Goal: Task Accomplishment & Management: Use online tool/utility

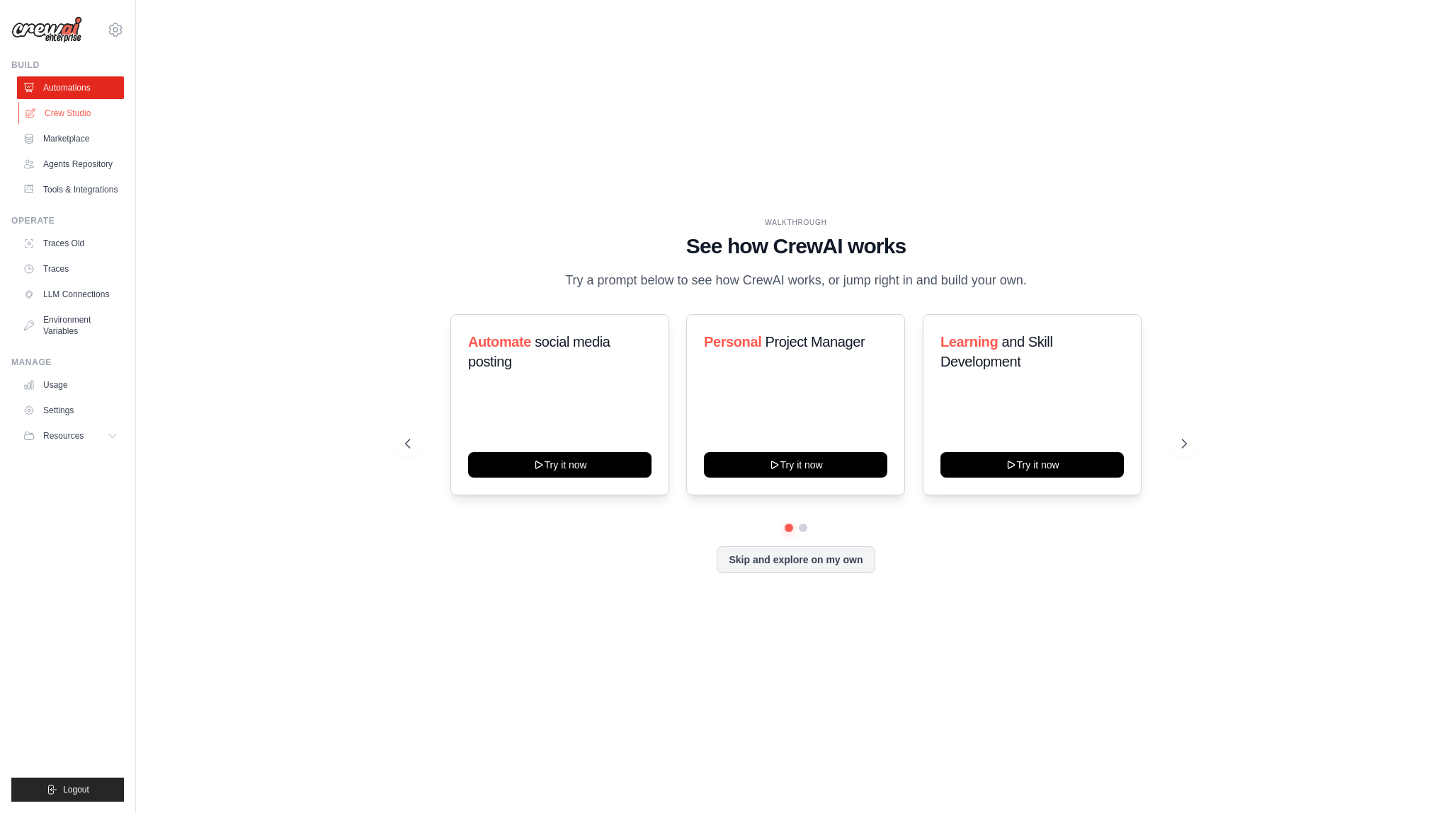
click at [57, 112] on link "Crew Studio" at bounding box center [71, 113] width 107 height 23
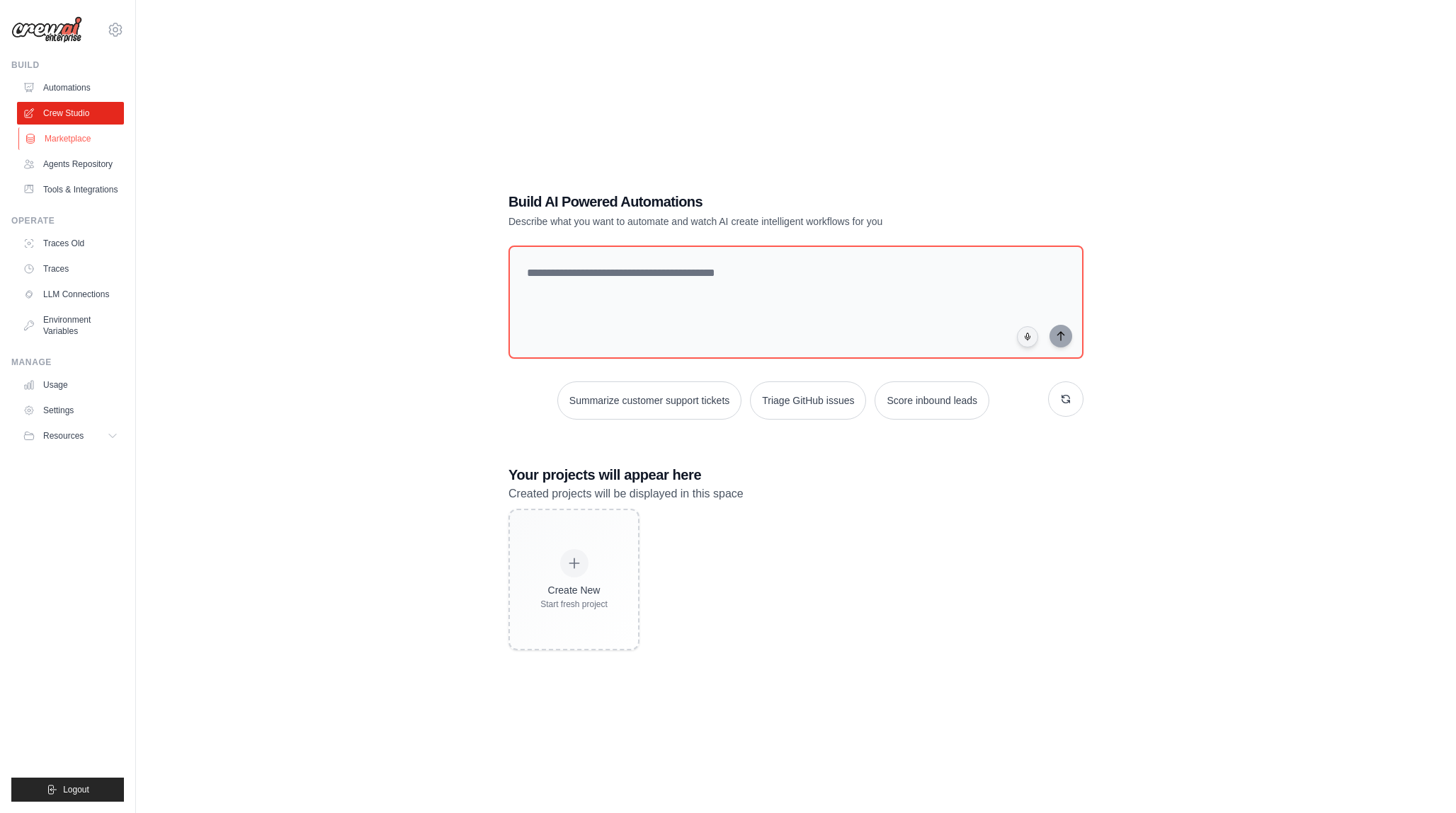
click at [61, 140] on link "Marketplace" at bounding box center [71, 139] width 107 height 23
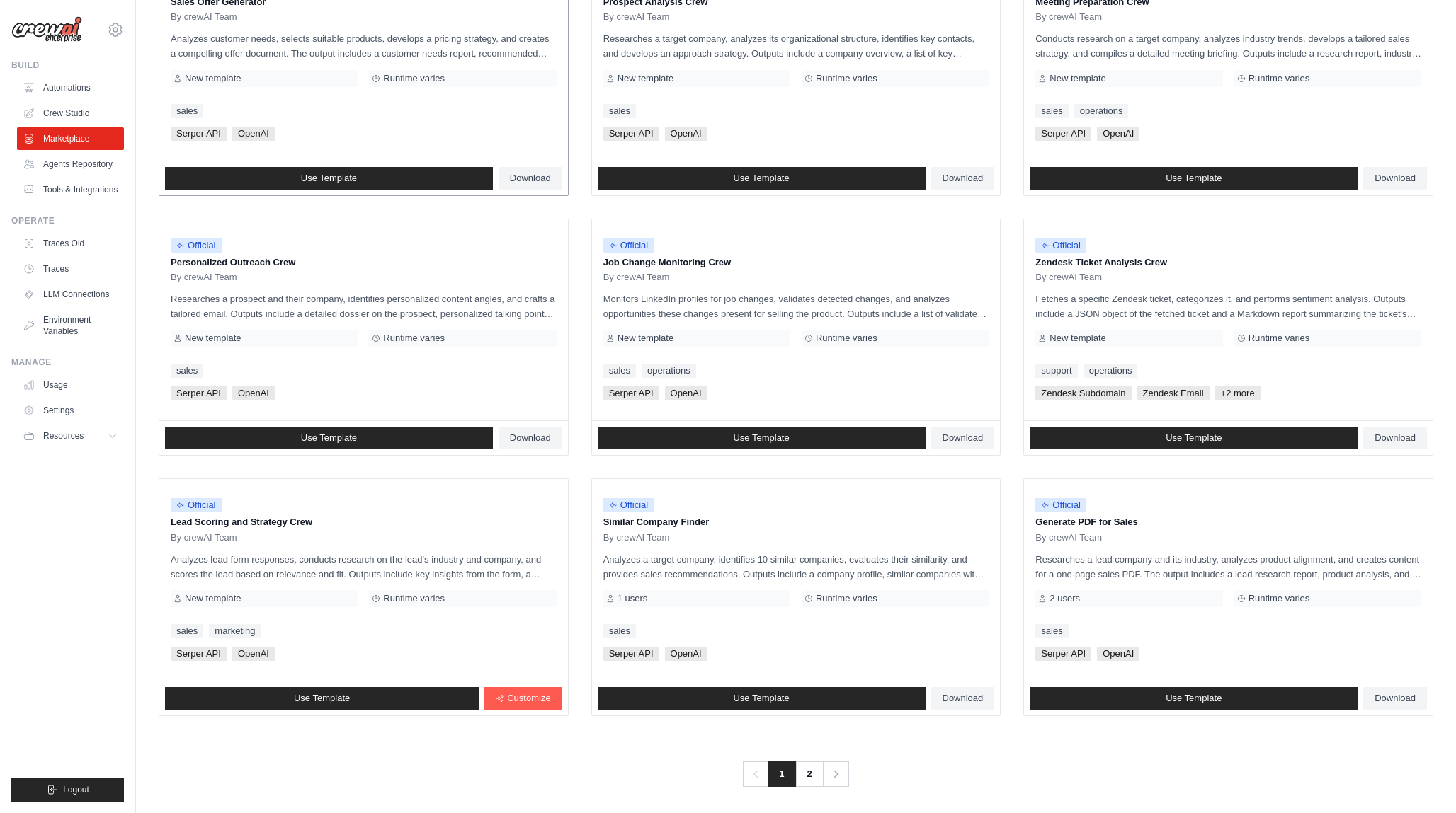
scroll to position [498, 0]
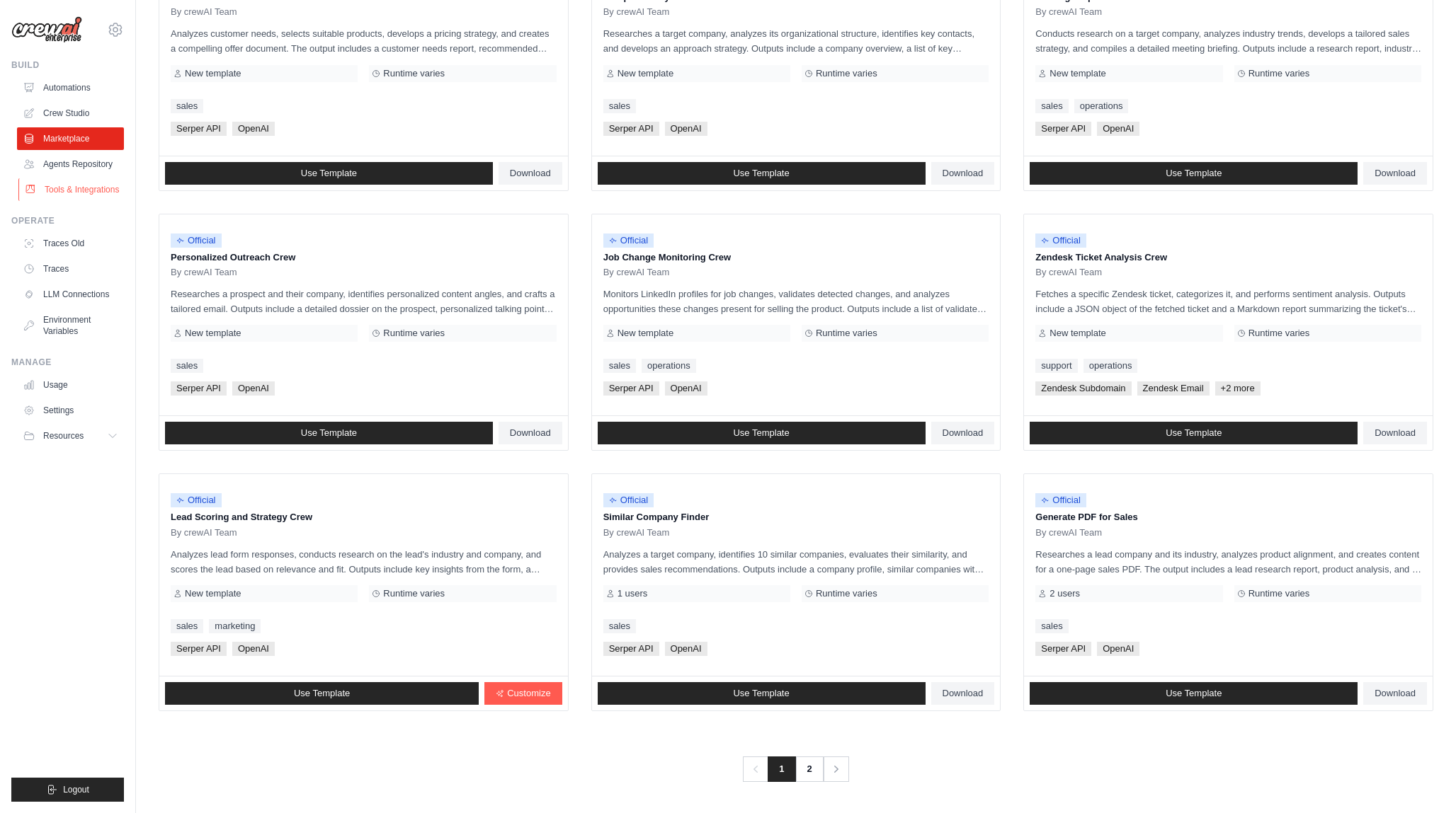
click at [83, 183] on link "Tools & Integrations" at bounding box center [71, 190] width 107 height 23
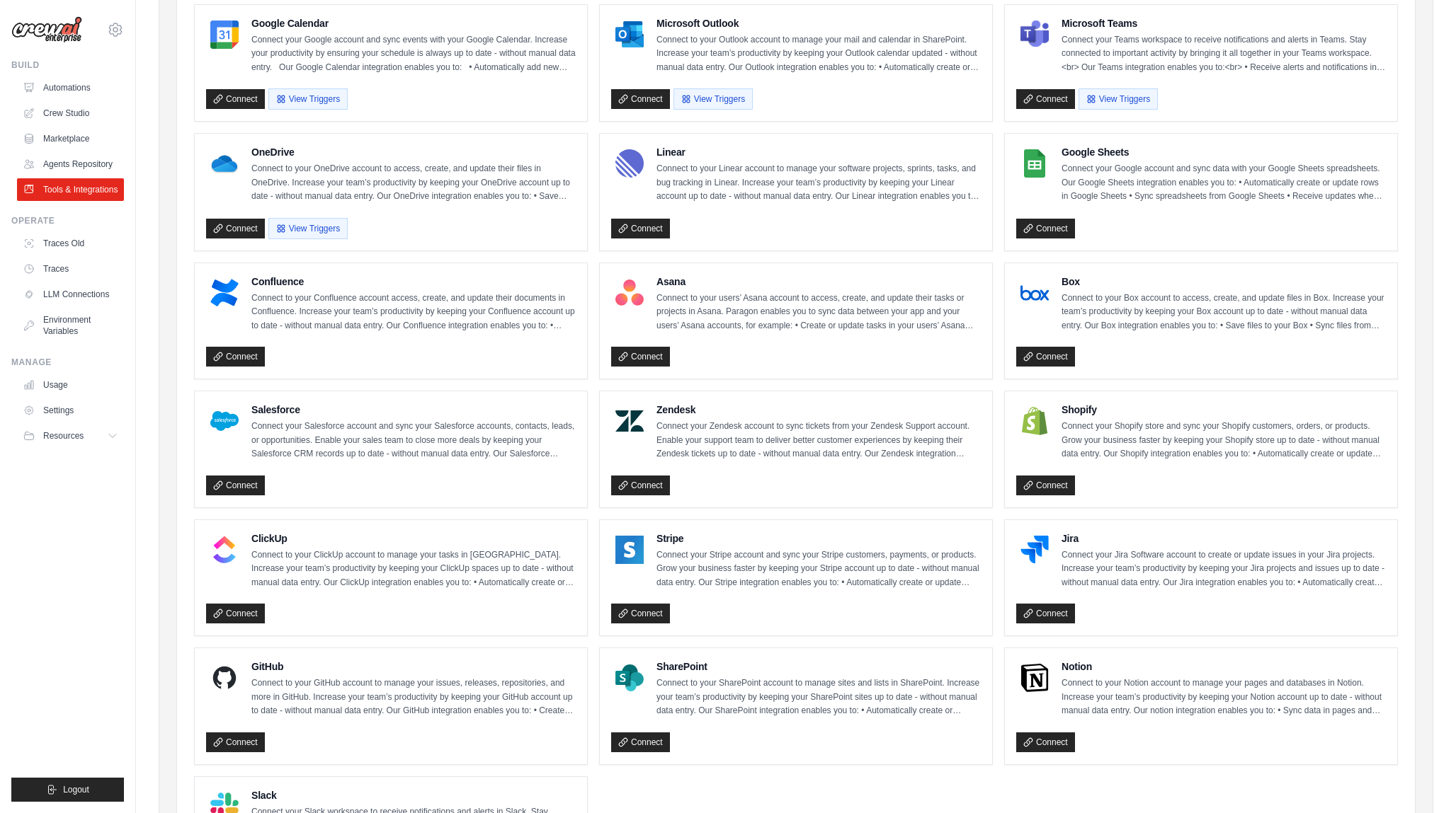
scroll to position [315, 0]
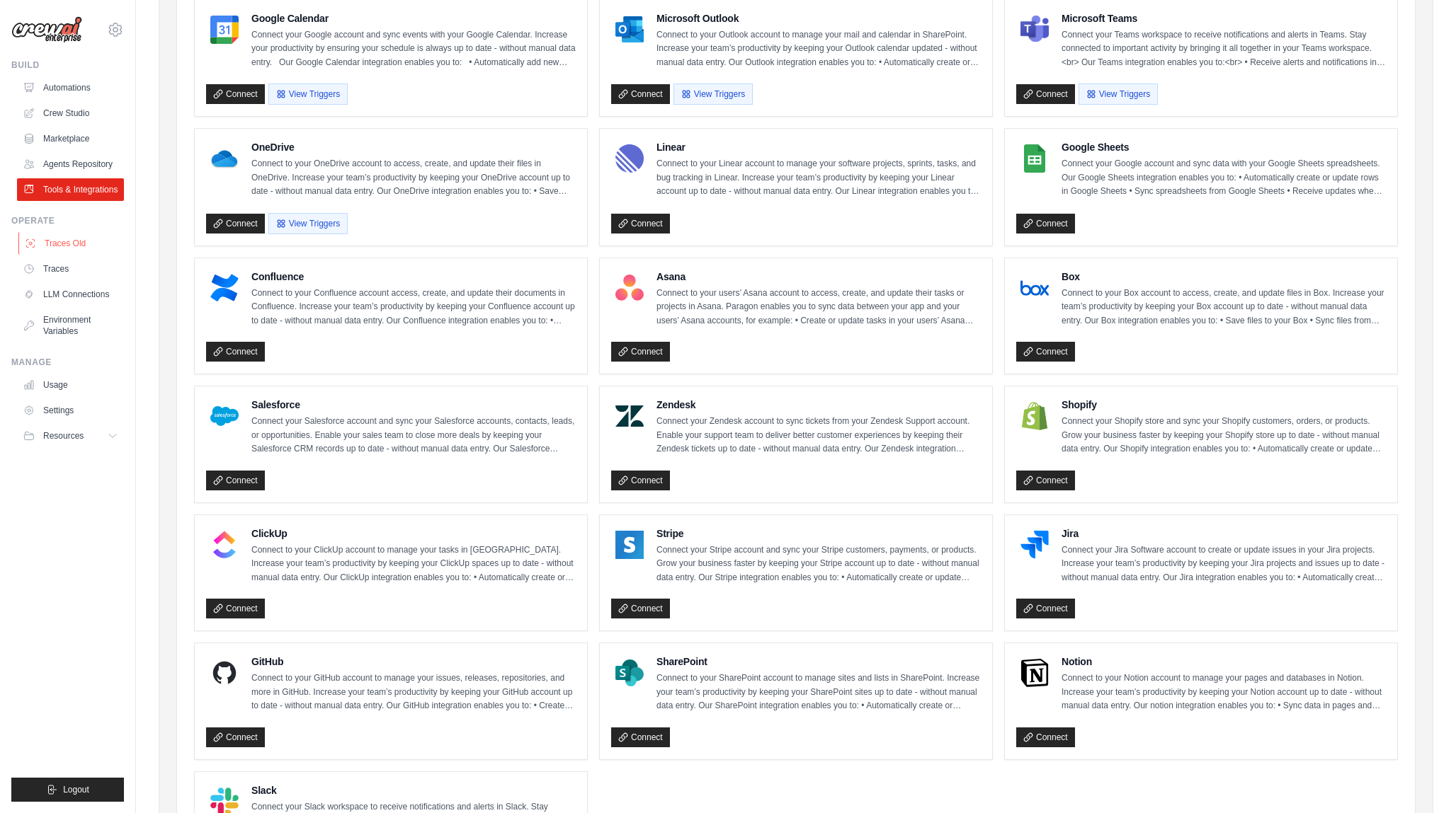
click at [64, 243] on link "Traces Old" at bounding box center [71, 244] width 107 height 23
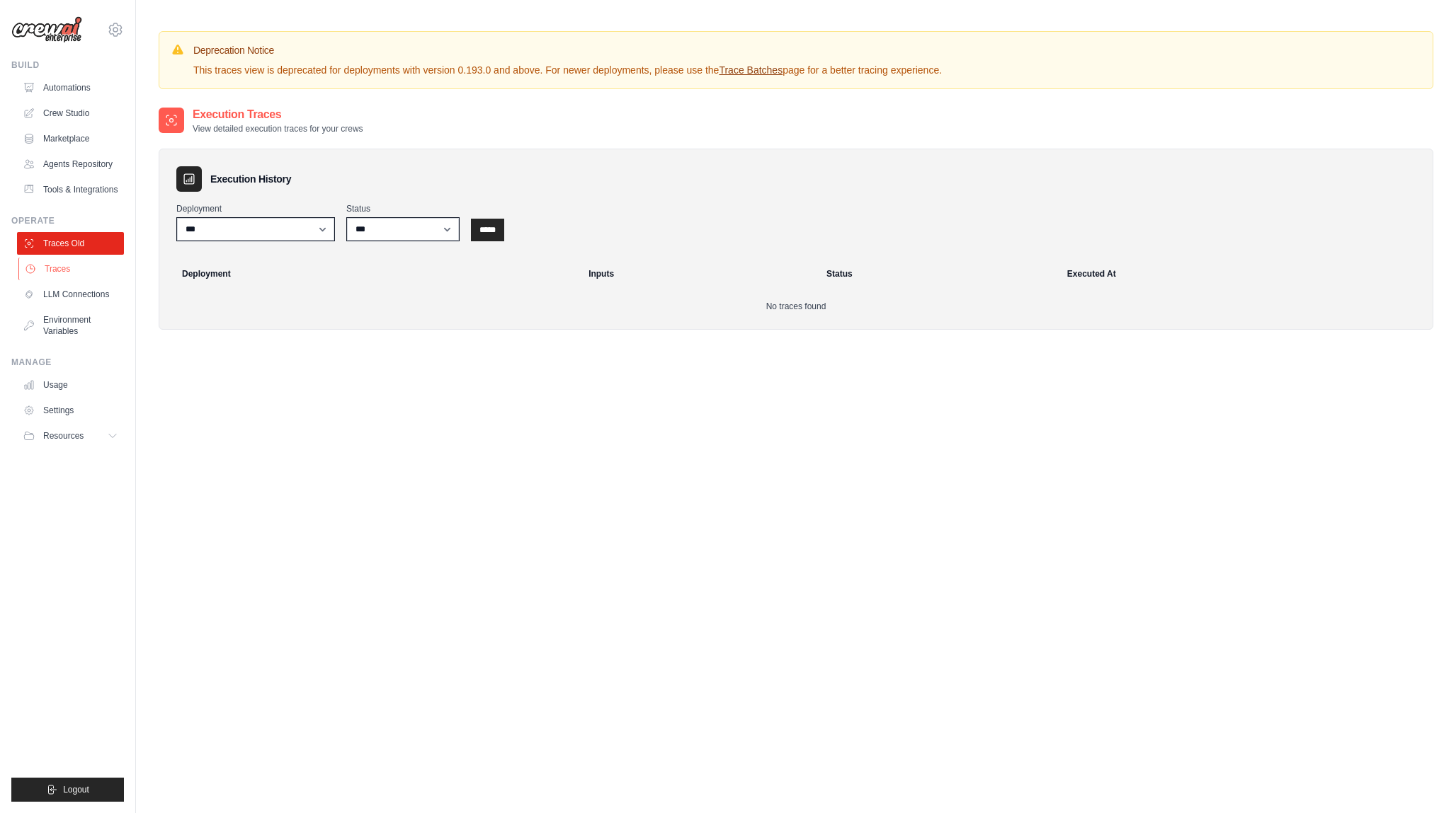
click at [61, 270] on link "Traces" at bounding box center [71, 269] width 107 height 23
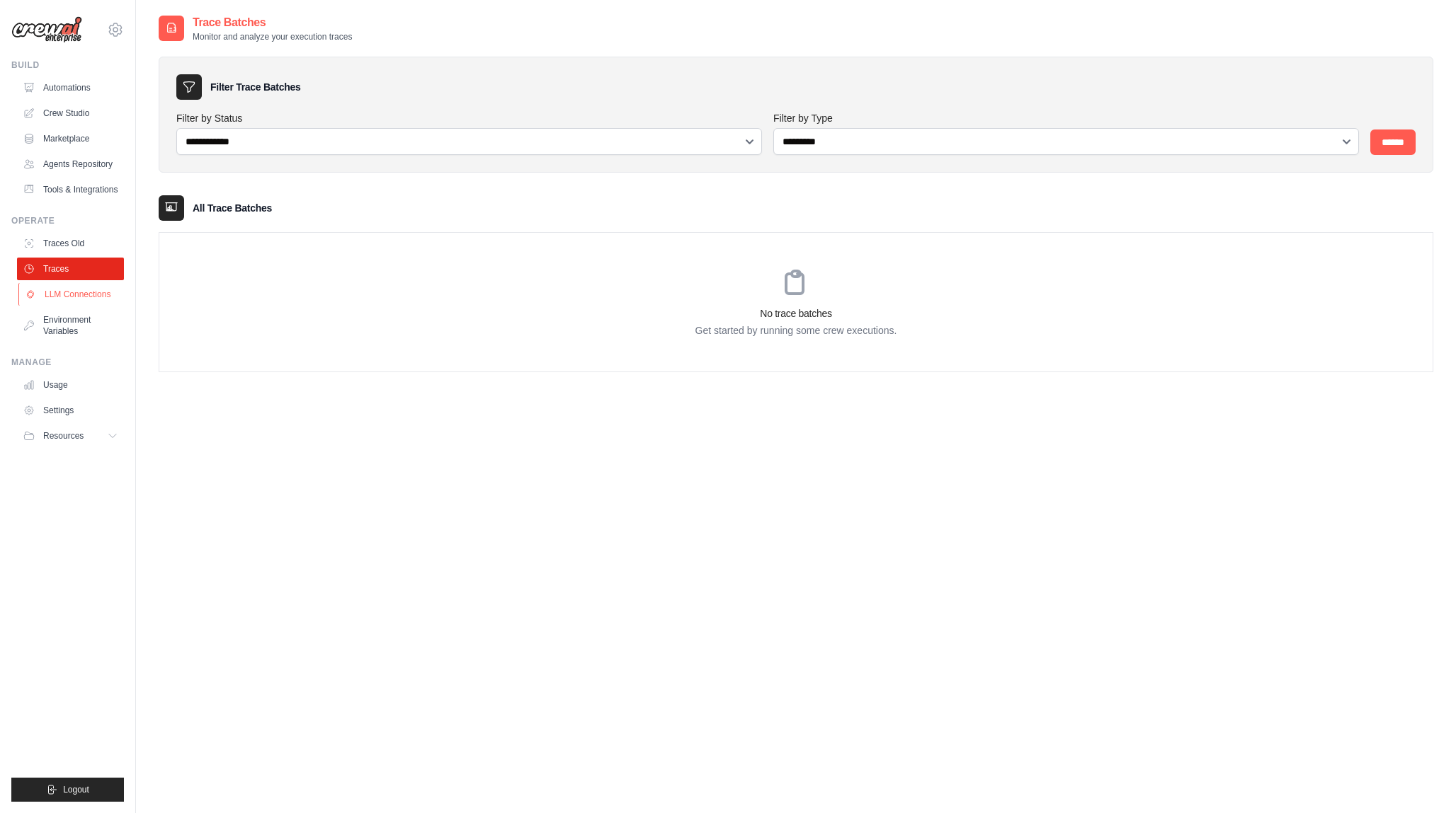
click at [74, 290] on link "LLM Connections" at bounding box center [71, 294] width 107 height 23
click at [70, 321] on link "Environment Variables" at bounding box center [71, 326] width 107 height 34
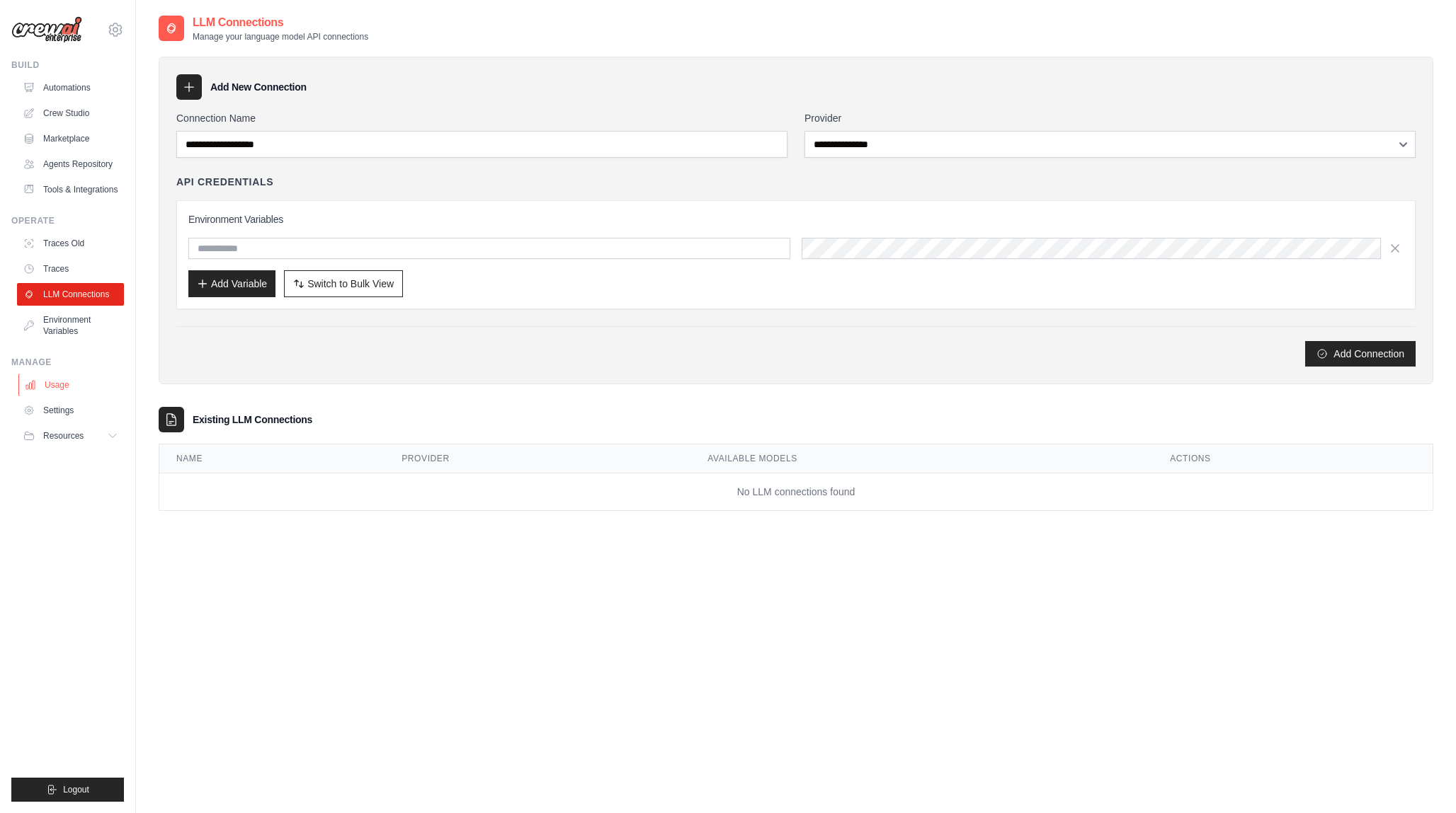
click at [59, 381] on link "Usage" at bounding box center [71, 385] width 107 height 23
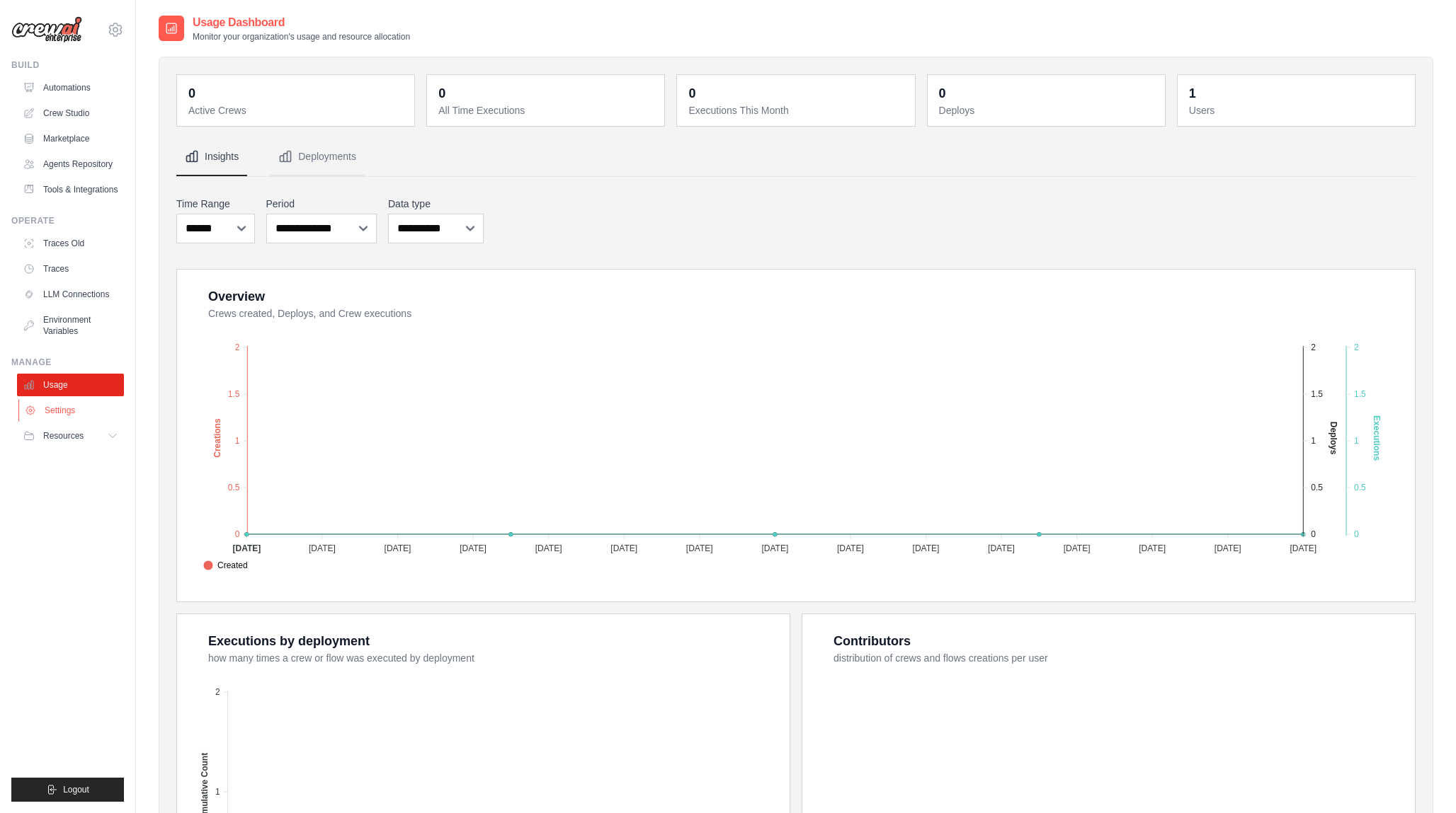
click at [65, 407] on link "Settings" at bounding box center [71, 411] width 107 height 23
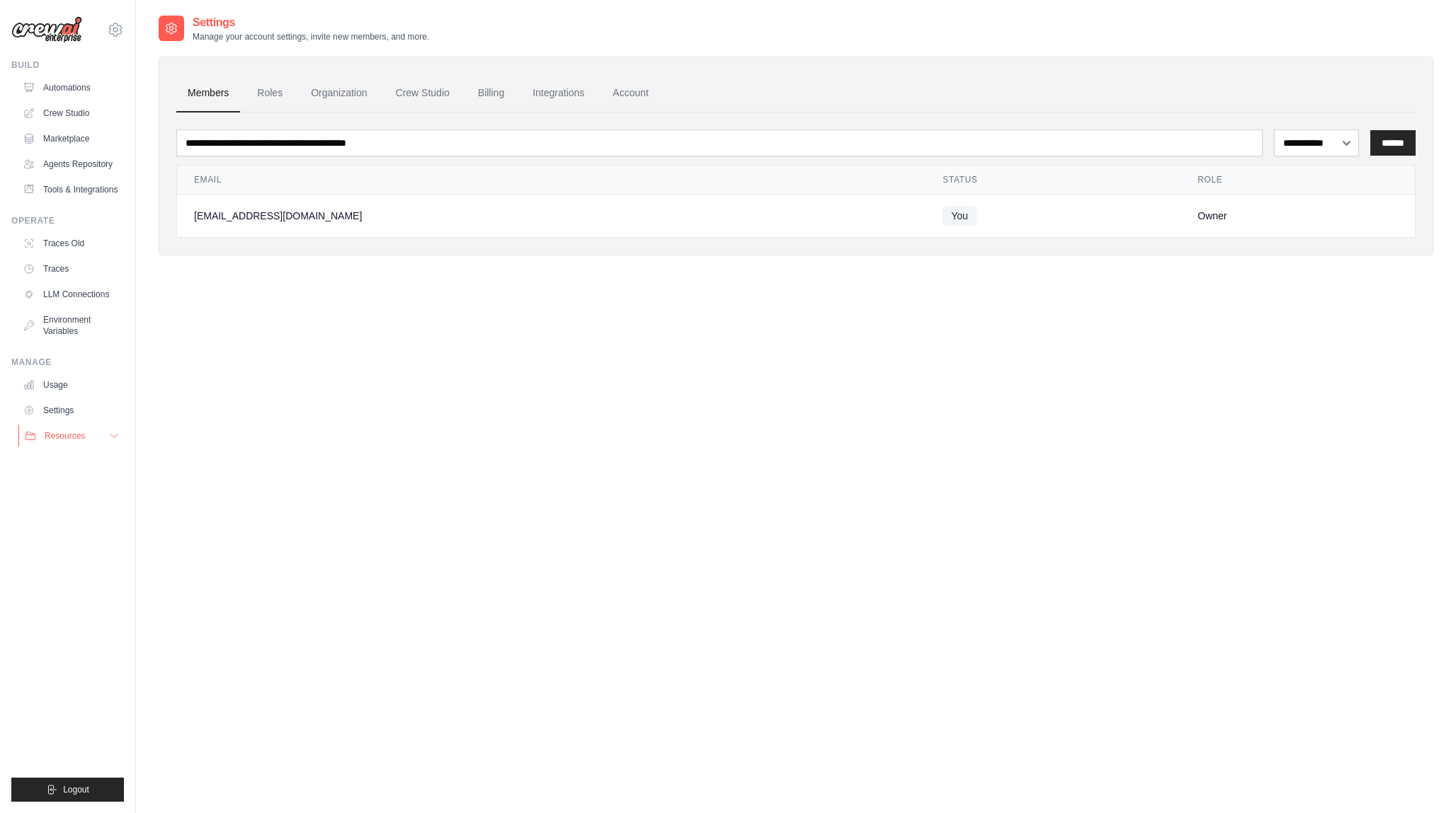
click at [70, 431] on span "Resources" at bounding box center [64, 436] width 41 height 11
click at [74, 37] on img at bounding box center [47, 29] width 71 height 27
click at [69, 85] on link "Automations" at bounding box center [71, 88] width 107 height 23
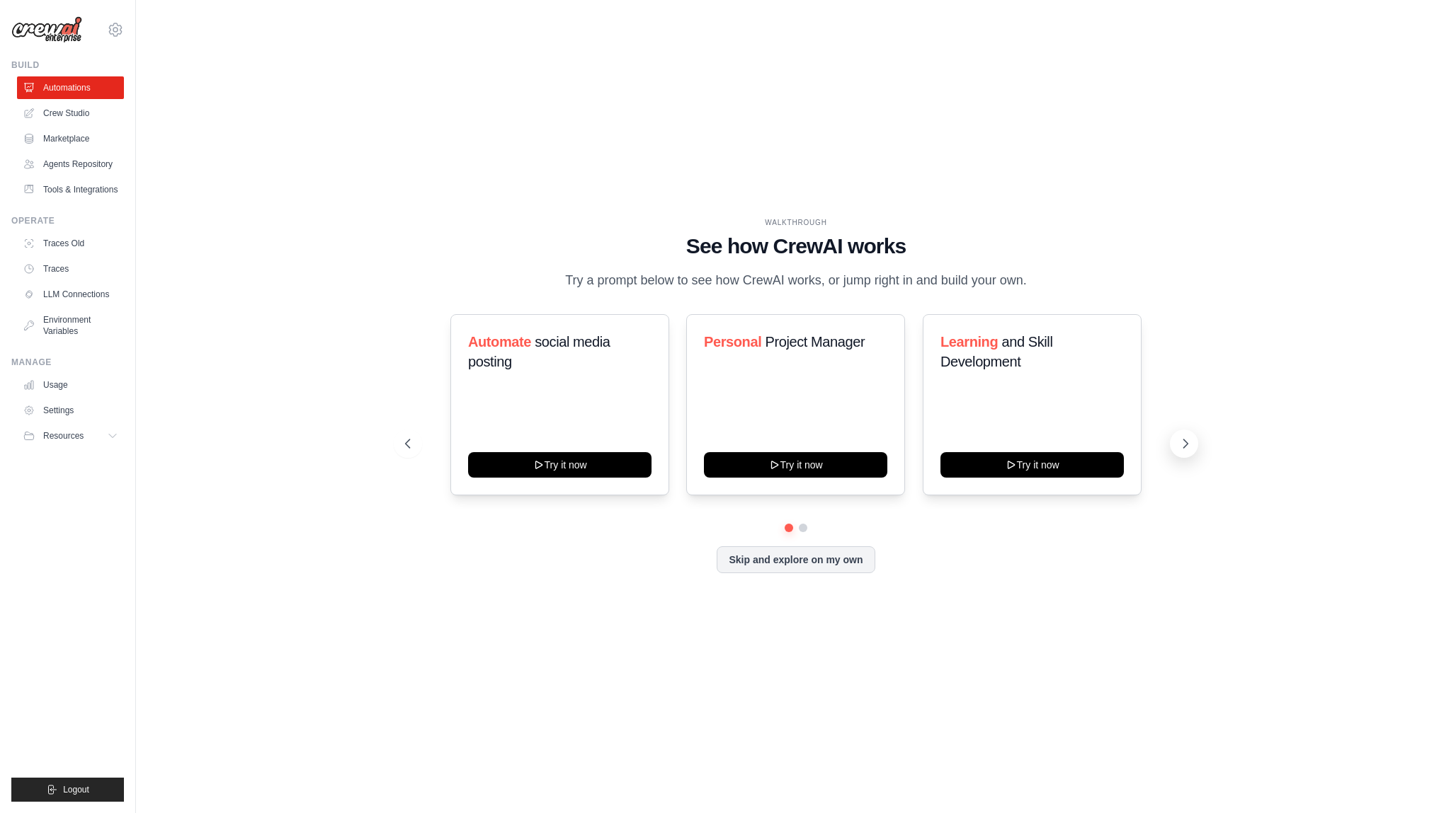
click at [1179, 437] on icon at bounding box center [1185, 444] width 14 height 14
click at [786, 561] on button "Skip and explore on my own" at bounding box center [796, 558] width 158 height 27
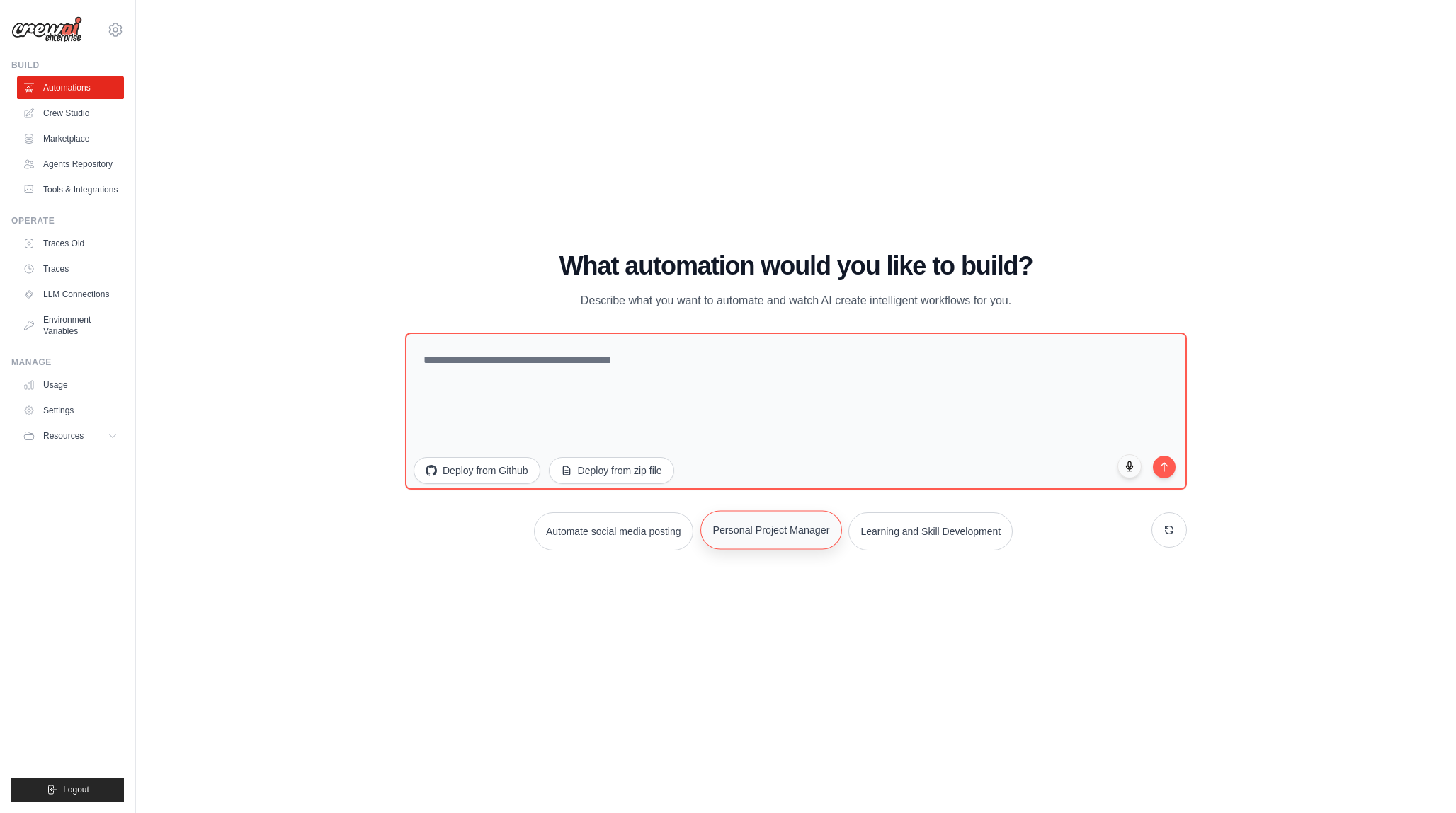
click at [789, 525] on button "Personal Project Manager" at bounding box center [771, 529] width 142 height 39
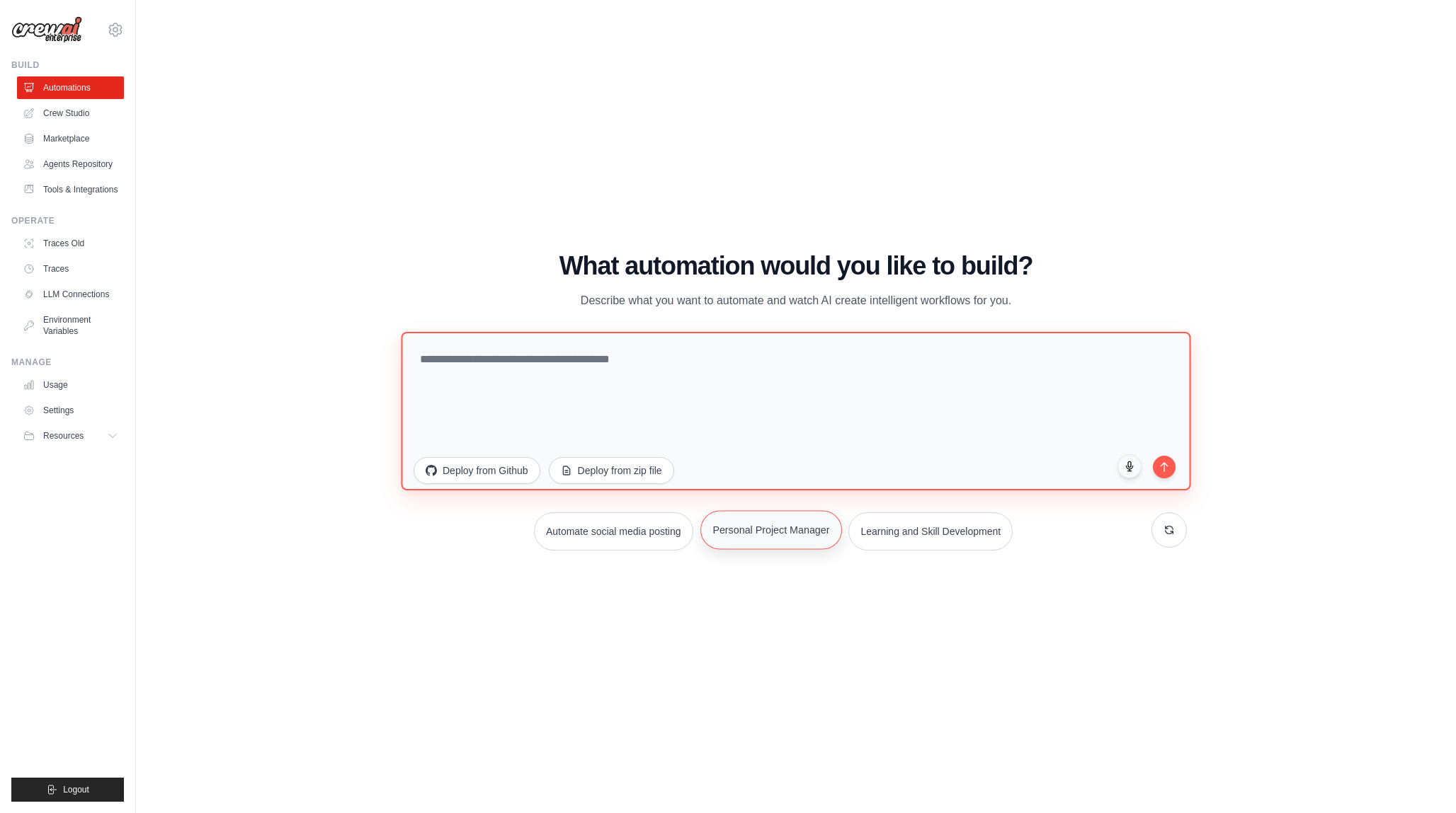
type textarea "**********"
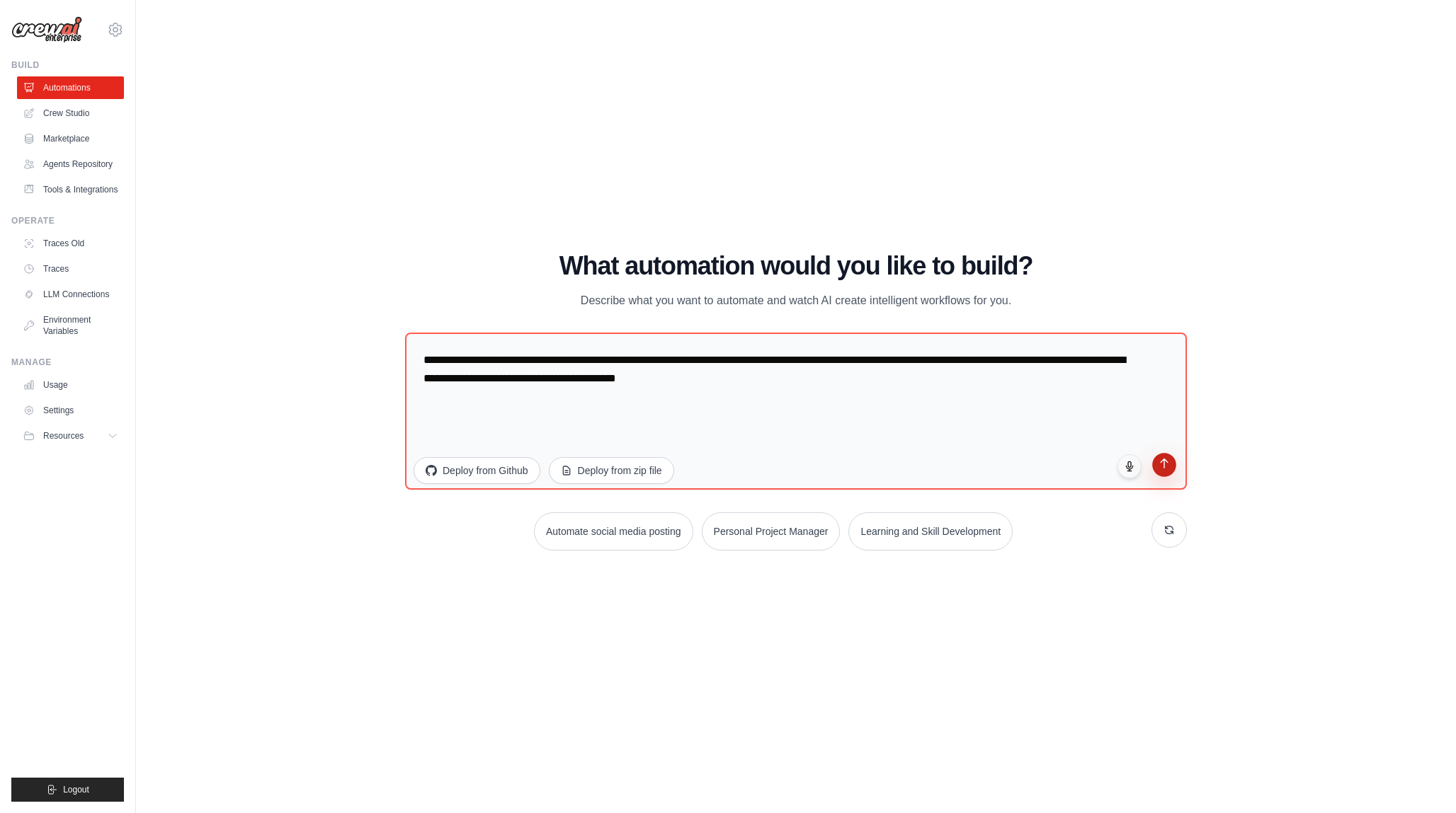
click at [1168, 467] on icon "submit" at bounding box center [1165, 464] width 12 height 12
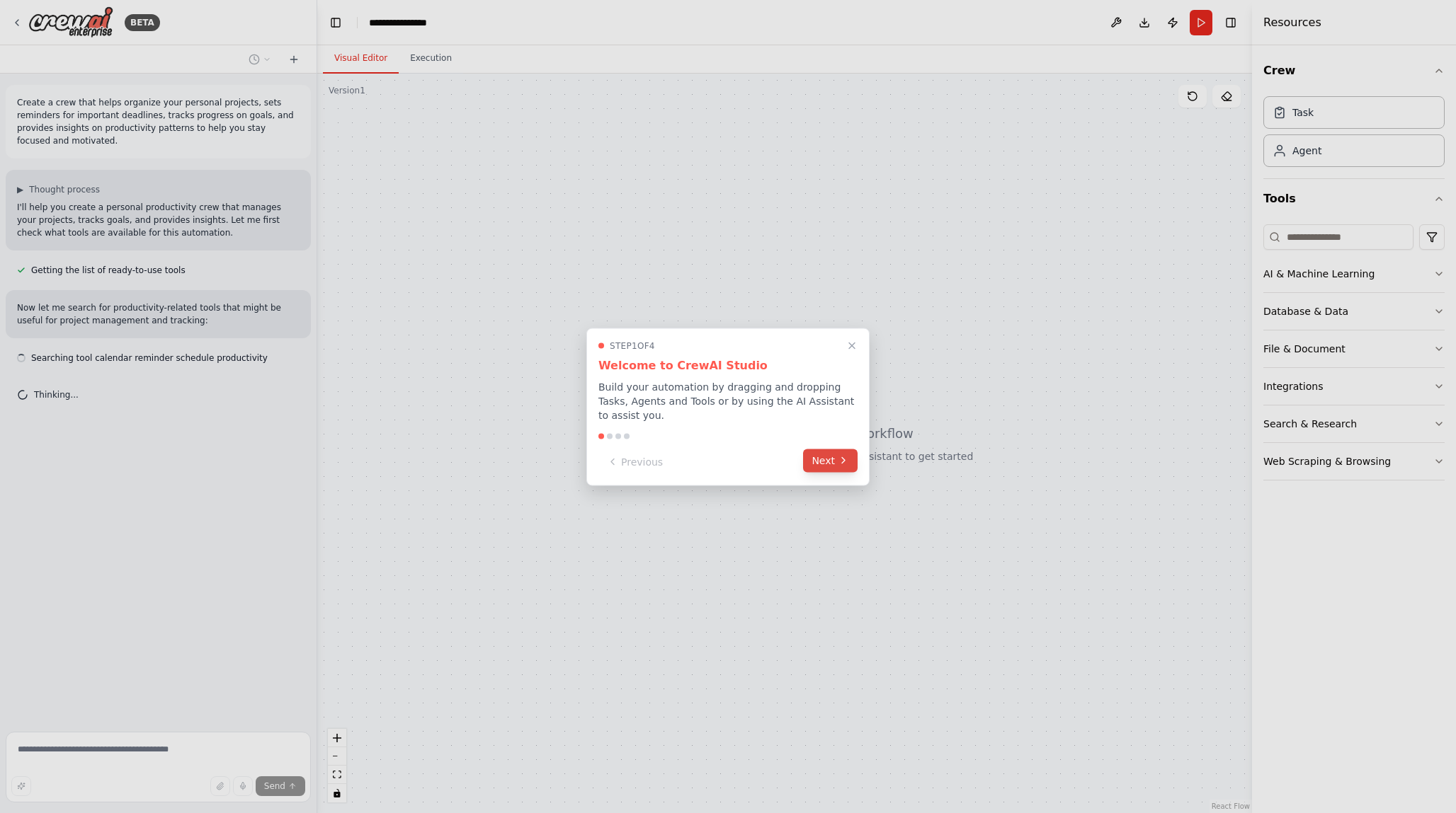
click at [830, 458] on button "Next" at bounding box center [830, 461] width 54 height 23
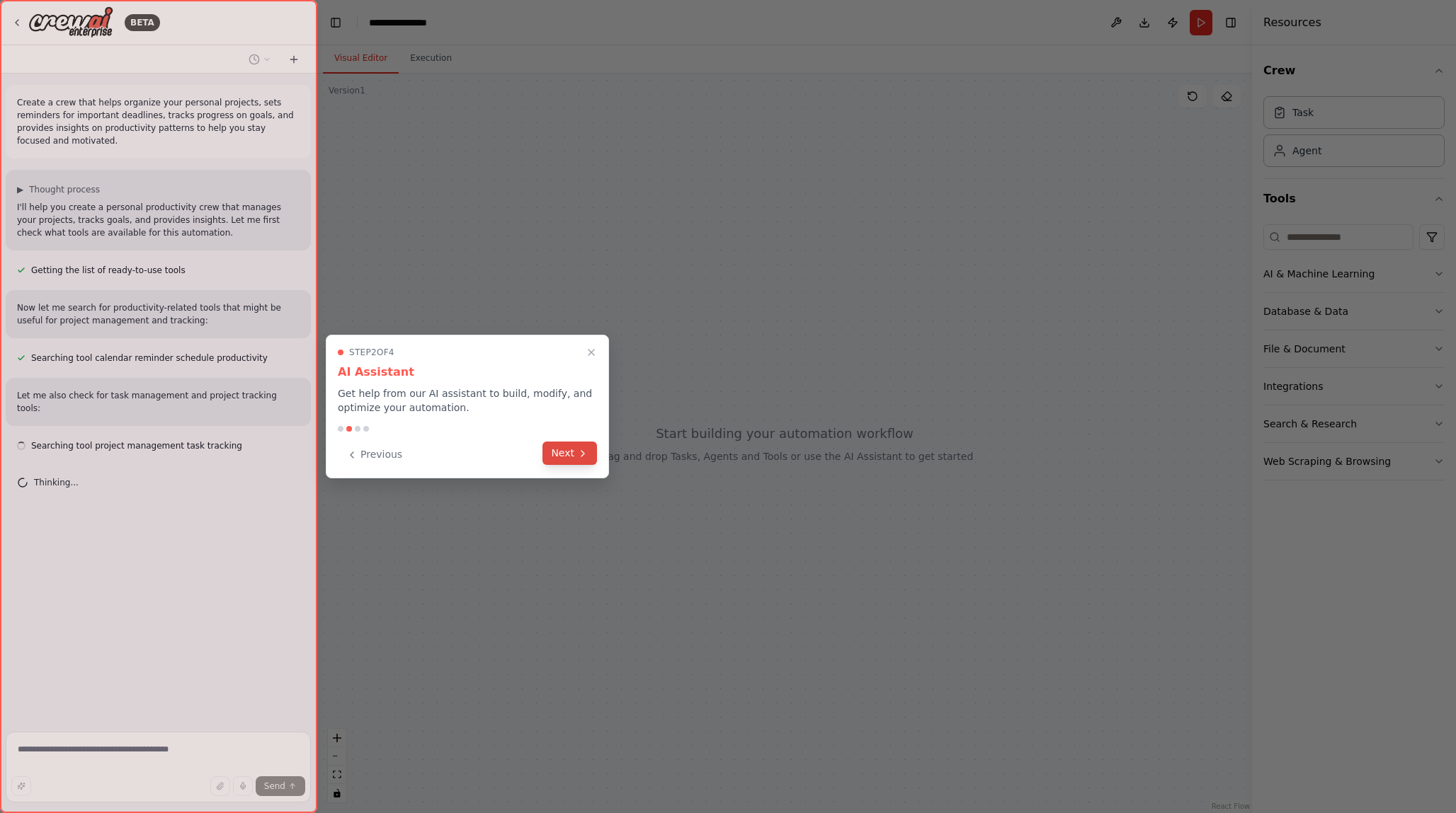
click at [571, 453] on button "Next" at bounding box center [569, 453] width 54 height 23
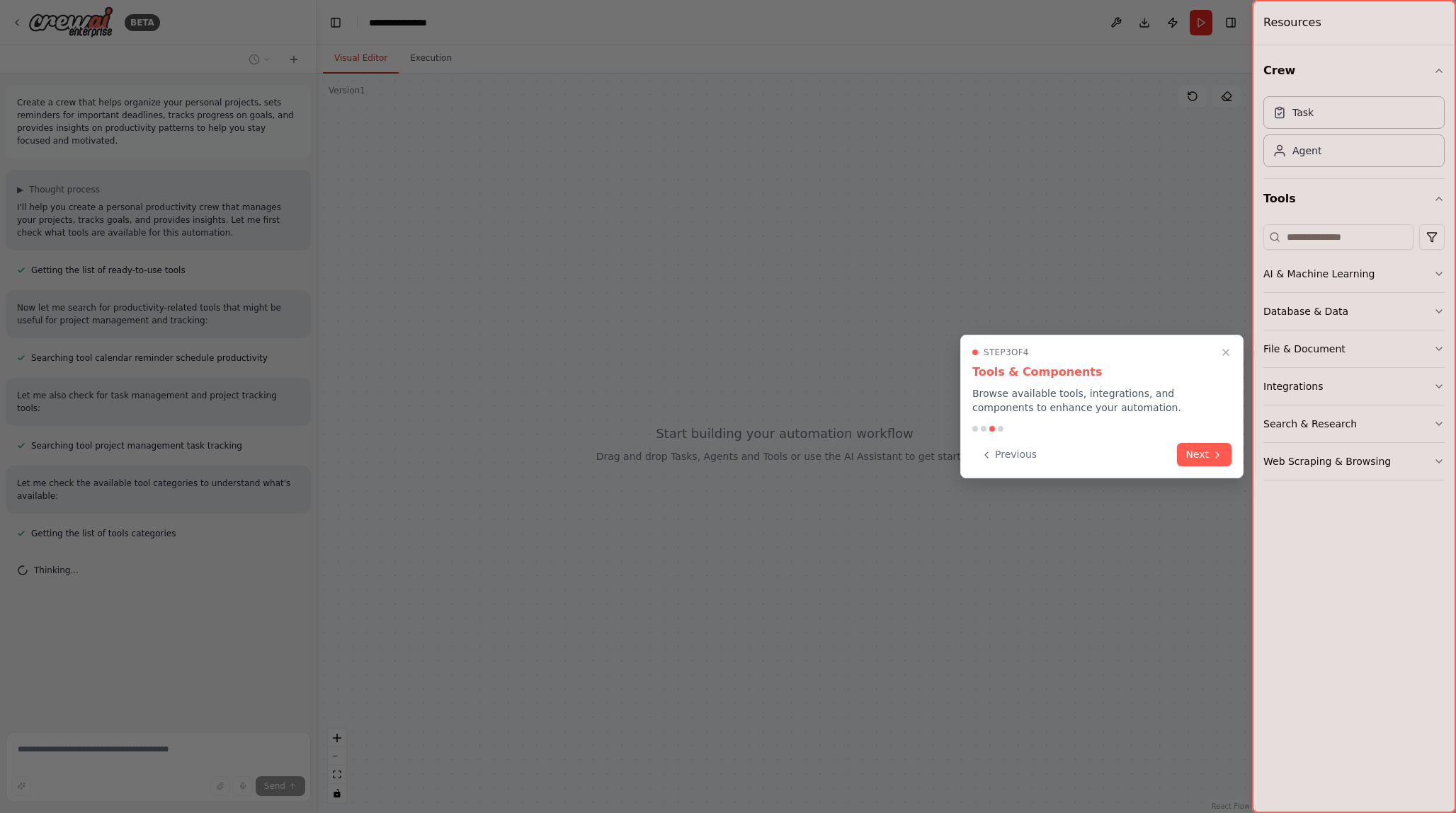
click at [1203, 449] on button "Next" at bounding box center [1204, 454] width 54 height 23
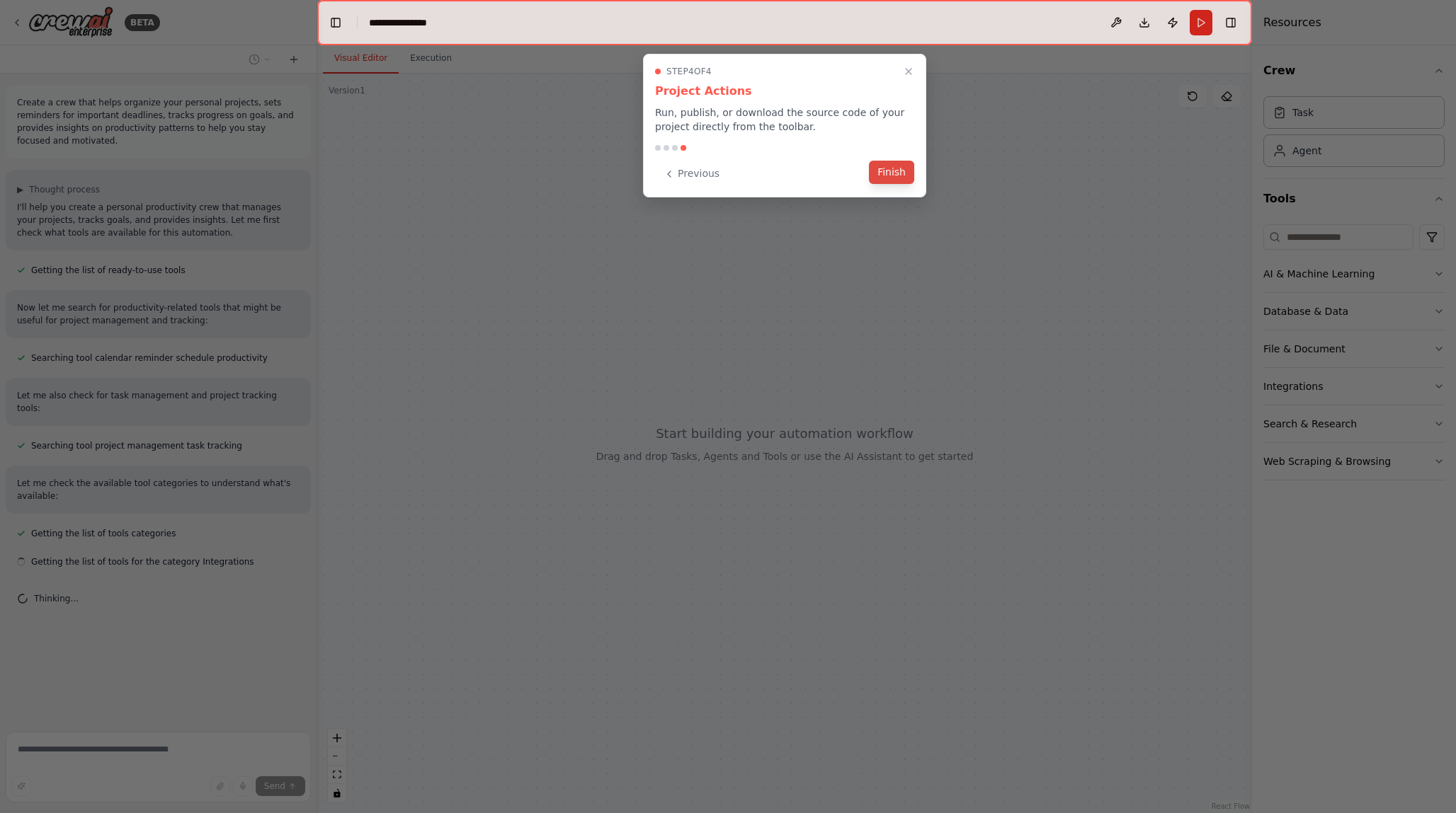
click at [894, 173] on button "Finish" at bounding box center [891, 172] width 45 height 23
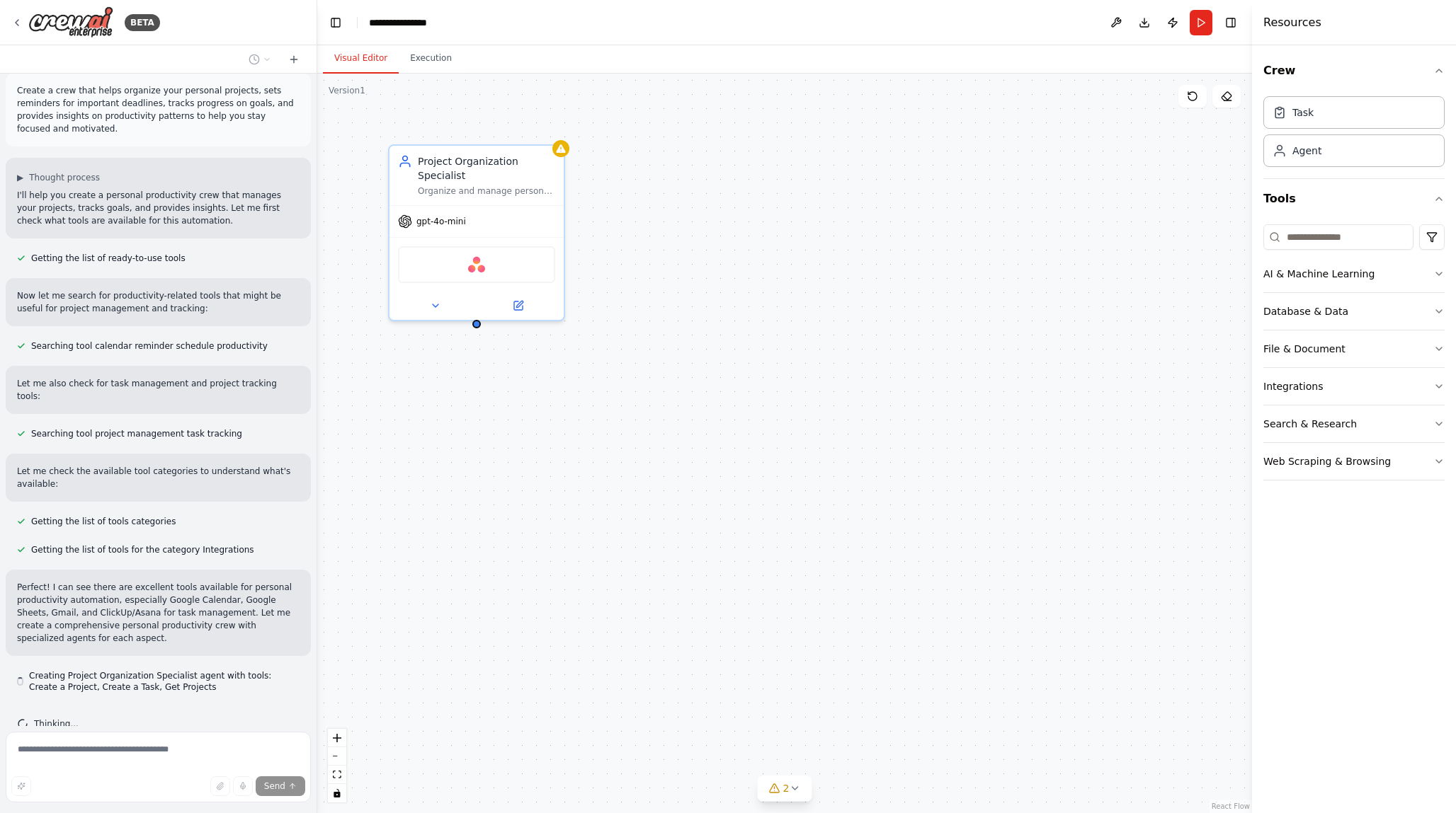
scroll to position [41, 0]
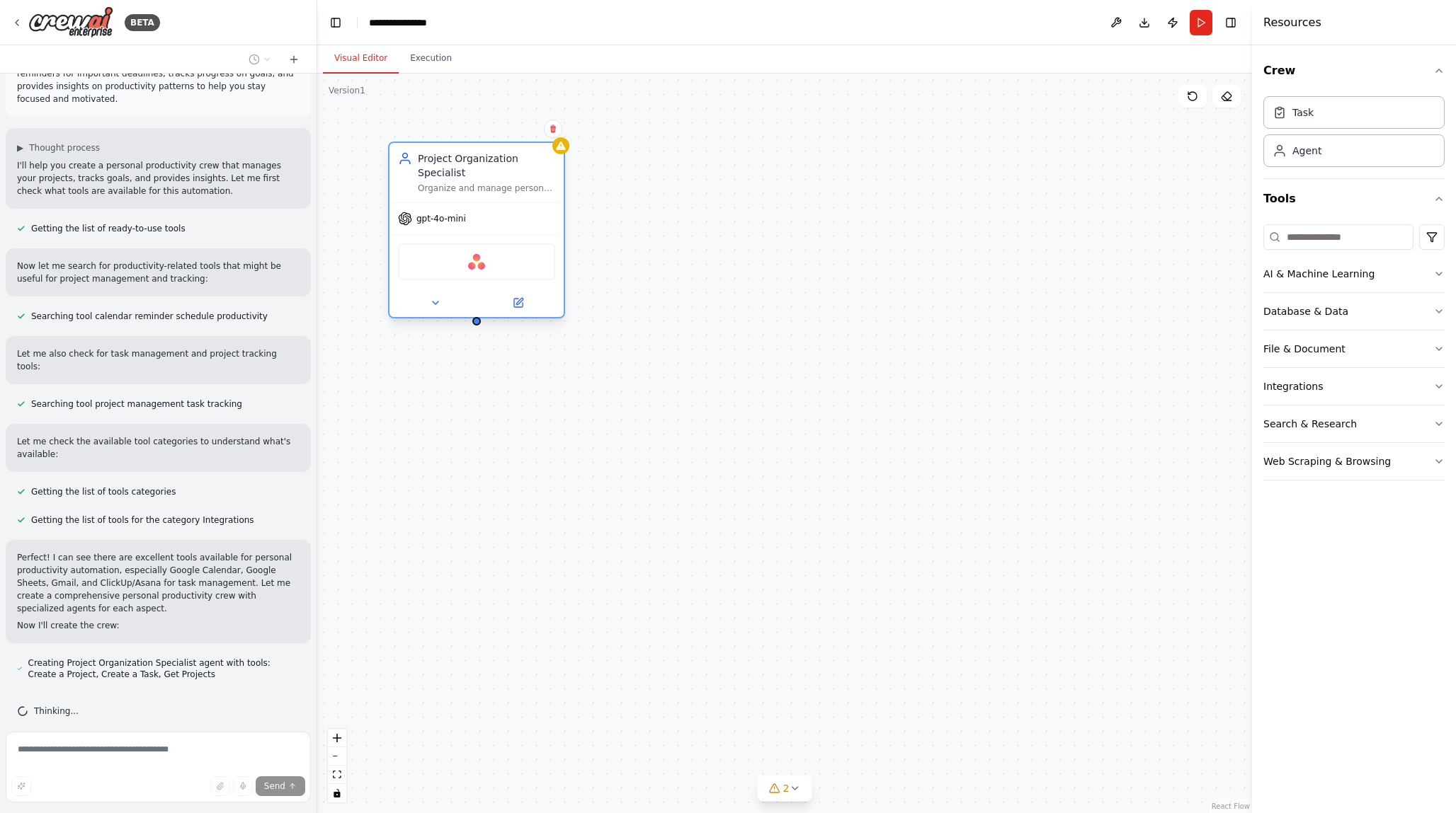
click at [436, 314] on div at bounding box center [476, 303] width 174 height 28
click at [435, 303] on icon at bounding box center [435, 303] width 5 height 3
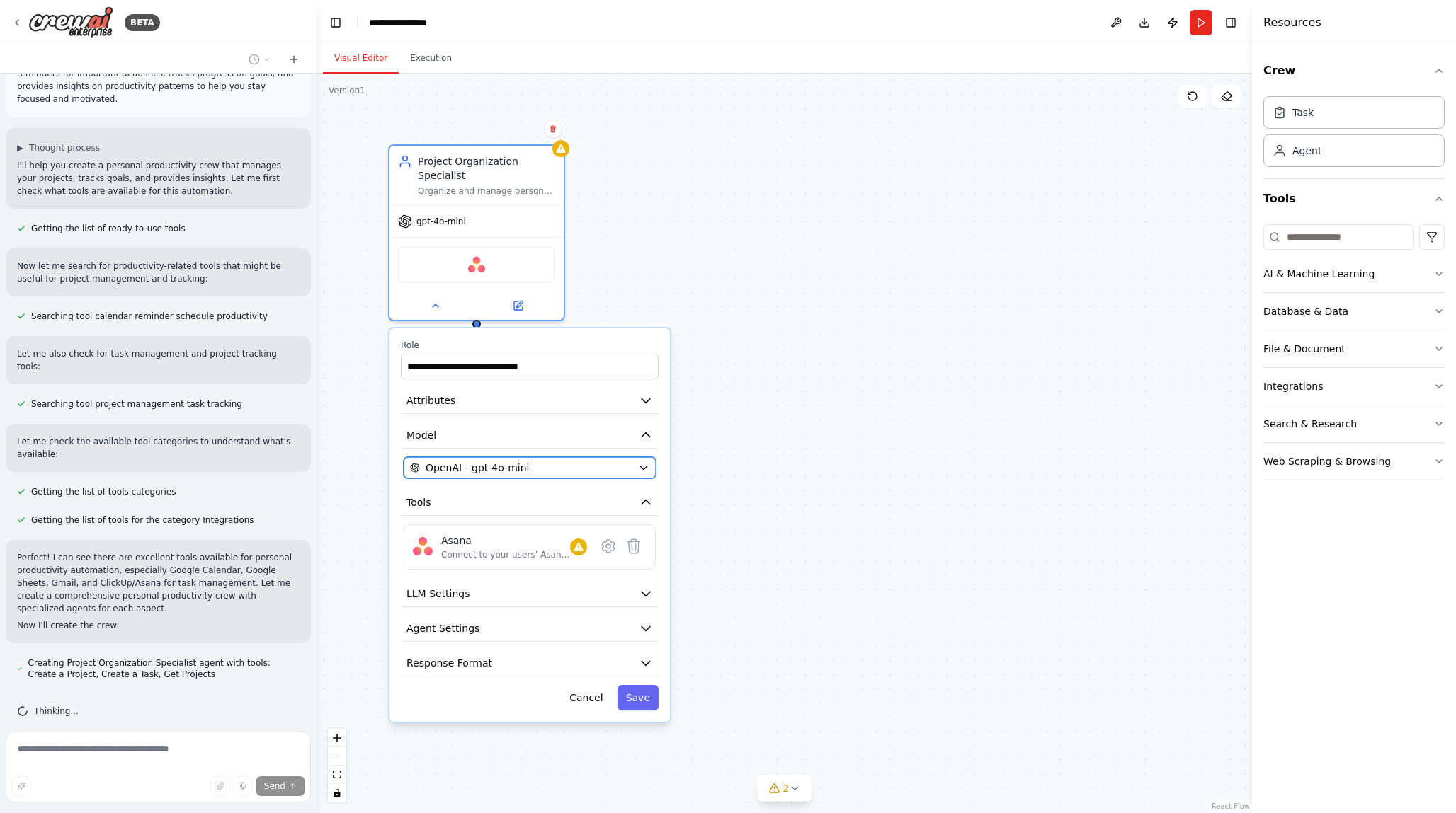
click at [629, 467] on div "OpenAI - gpt-4o-mini" at bounding box center [521, 467] width 222 height 14
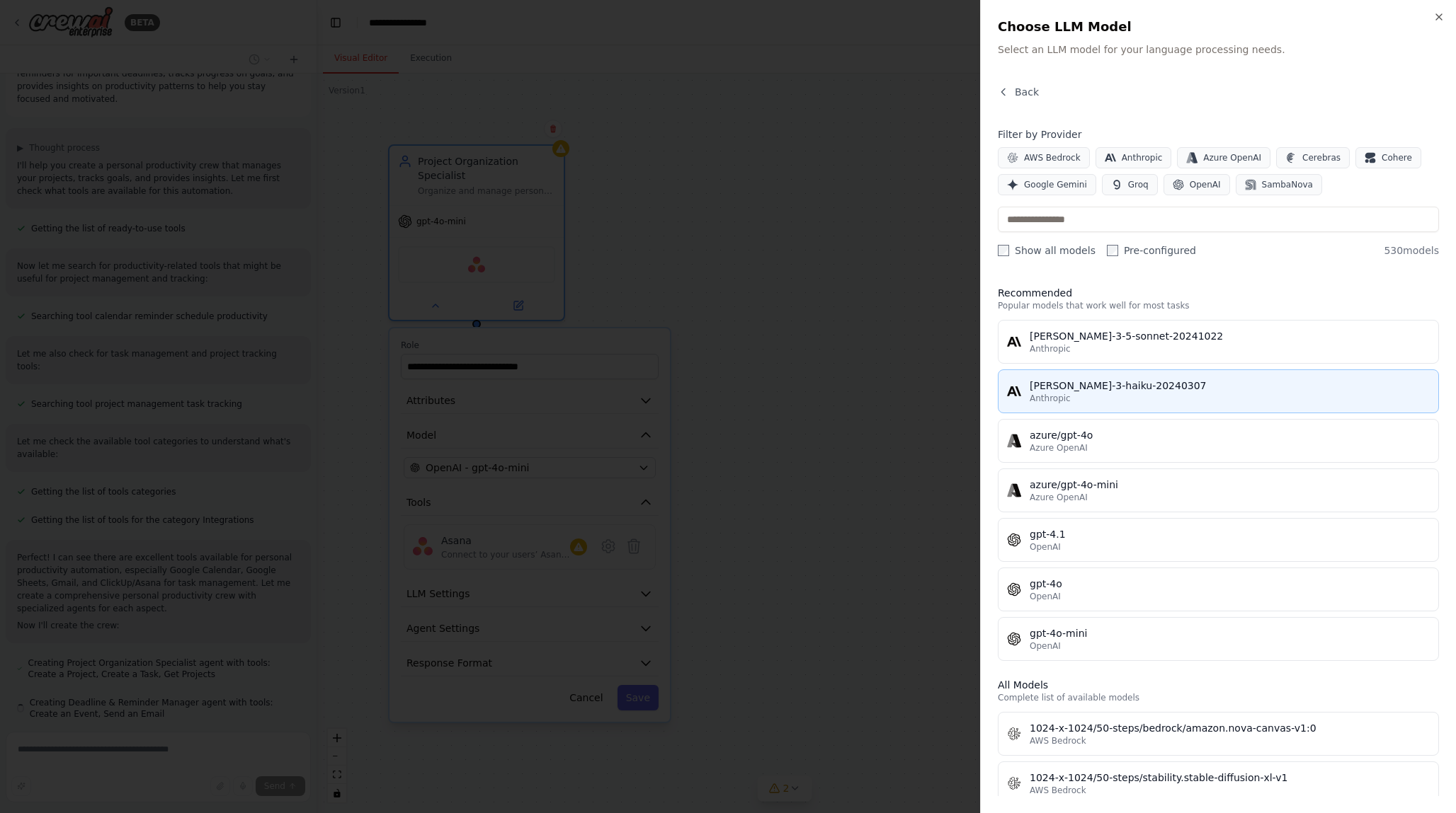
scroll to position [81, 0]
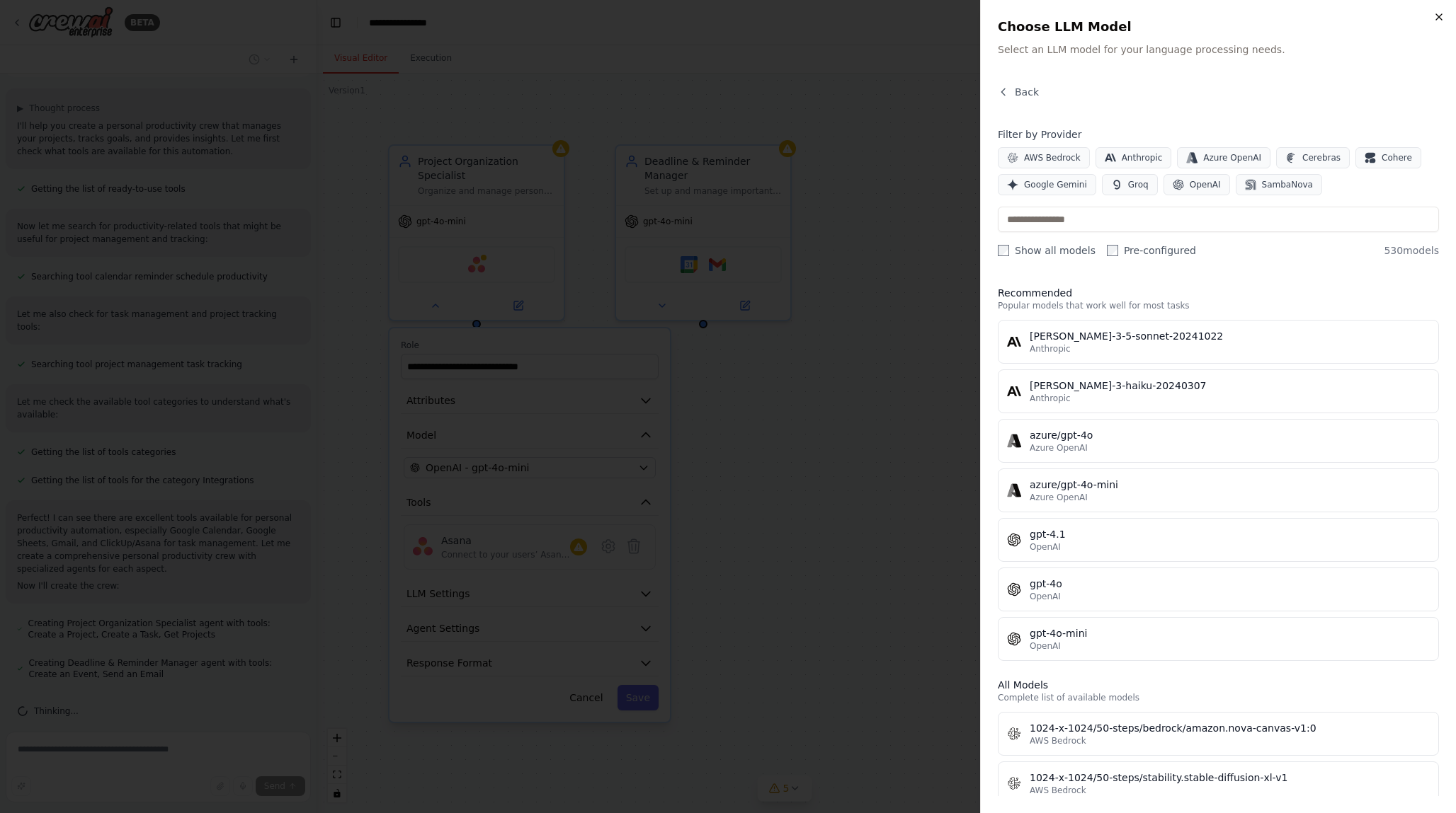
click at [1436, 18] on icon "button" at bounding box center [1438, 17] width 12 height 11
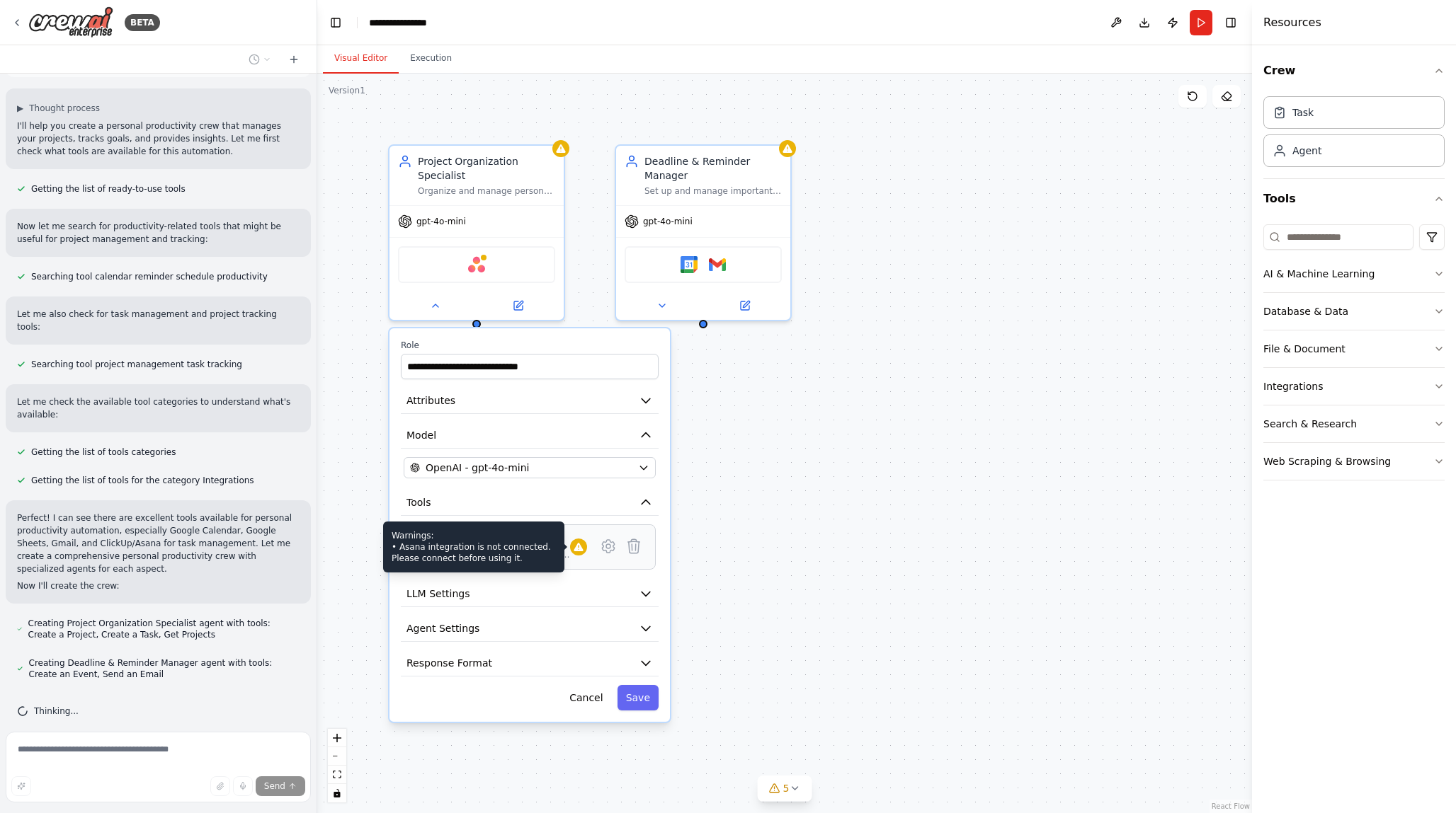
scroll to position [121, 0]
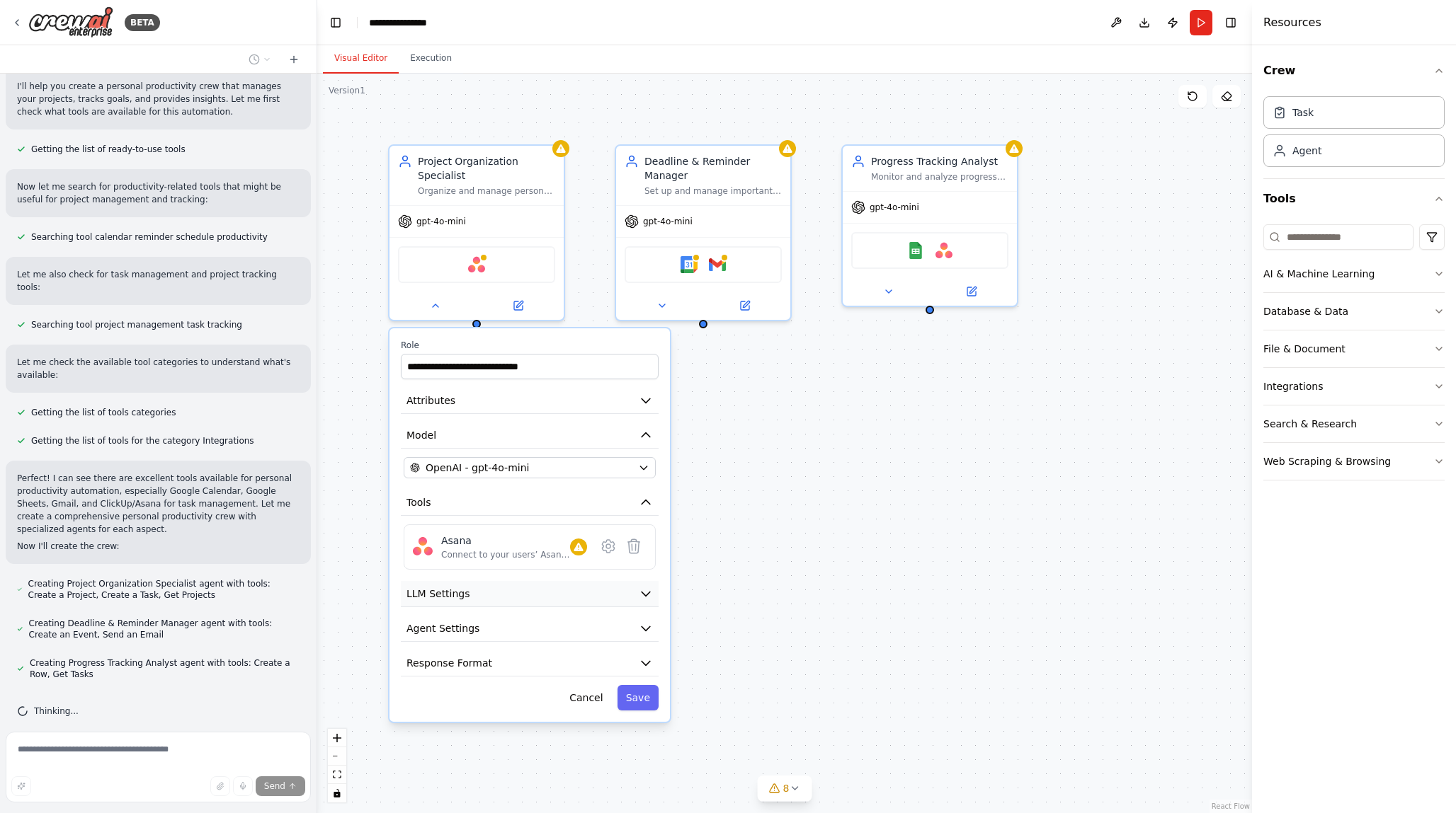
click at [614, 588] on button "LLM Settings" at bounding box center [530, 594] width 258 height 26
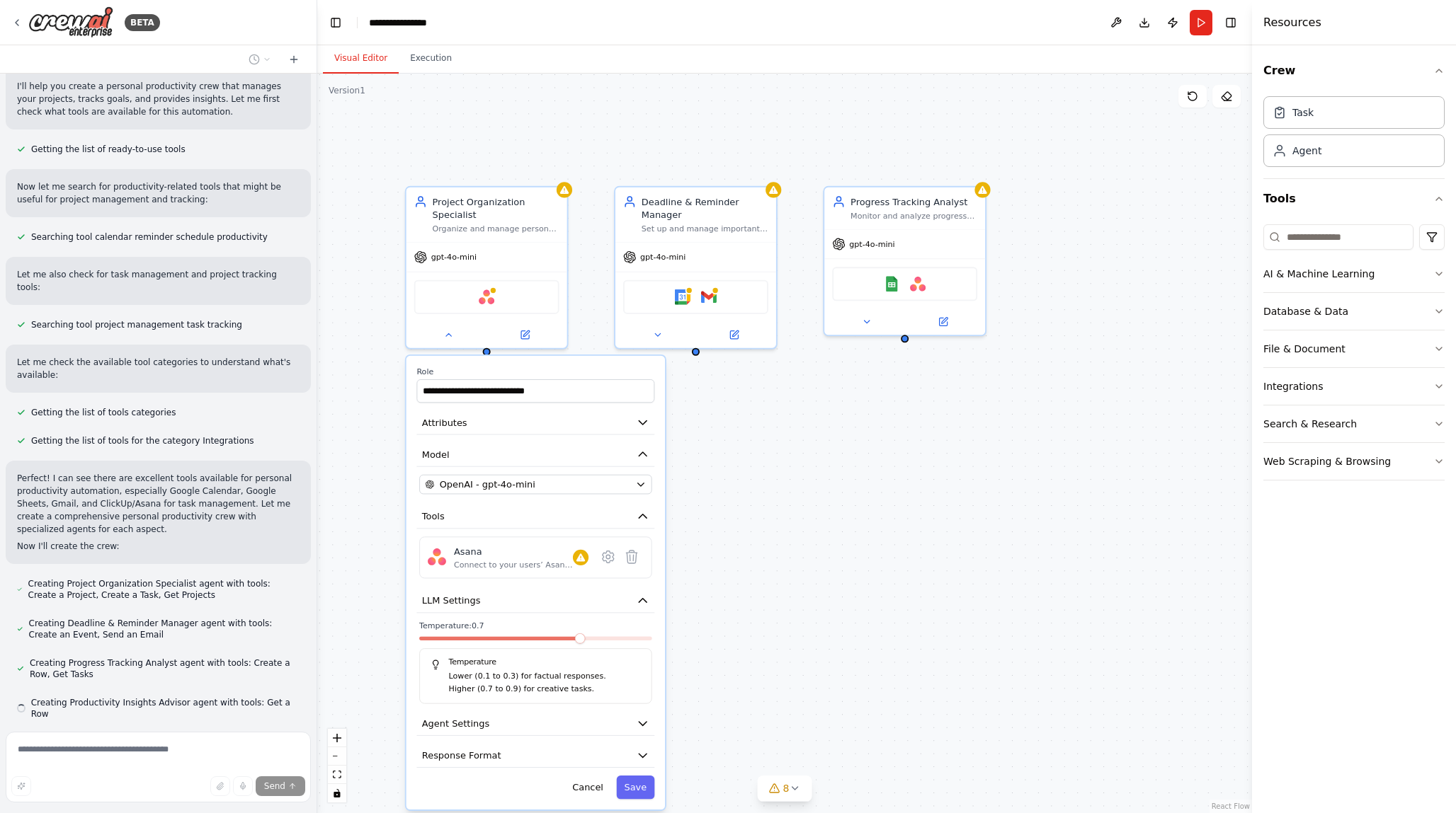
scroll to position [149, 0]
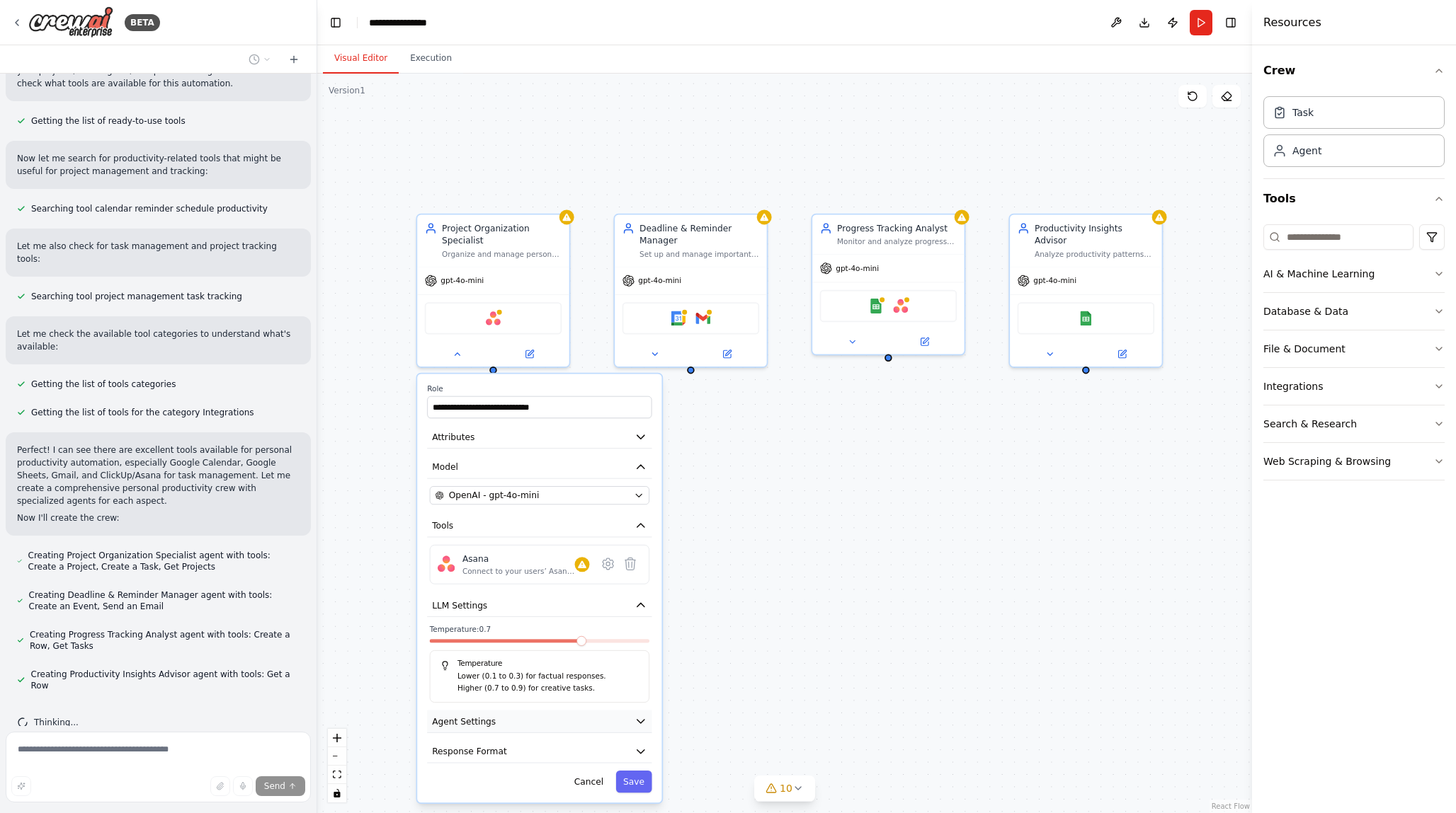
click at [643, 716] on icon "button" at bounding box center [641, 721] width 12 height 12
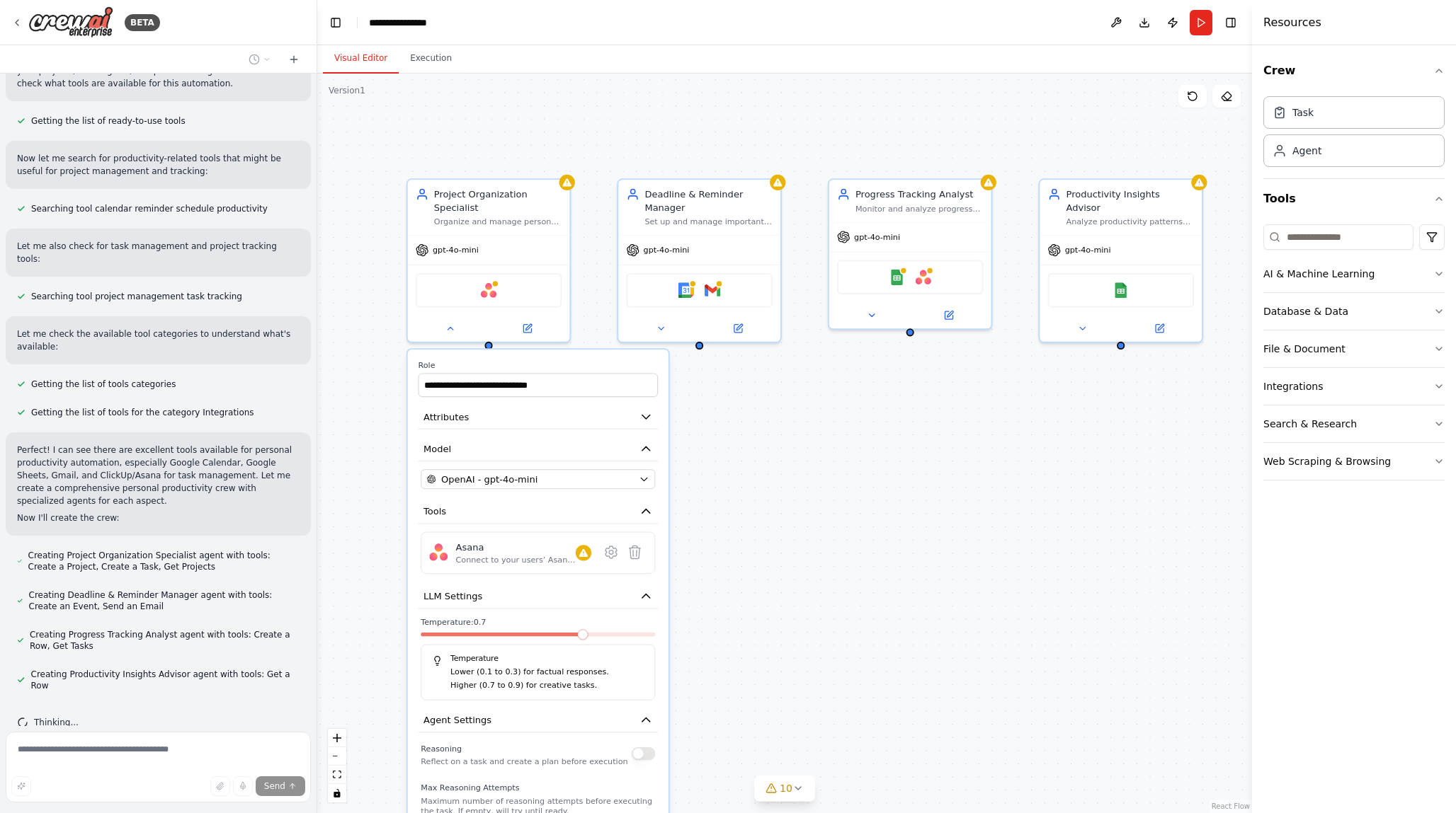
click at [744, 638] on div "**********" at bounding box center [784, 443] width 935 height 739
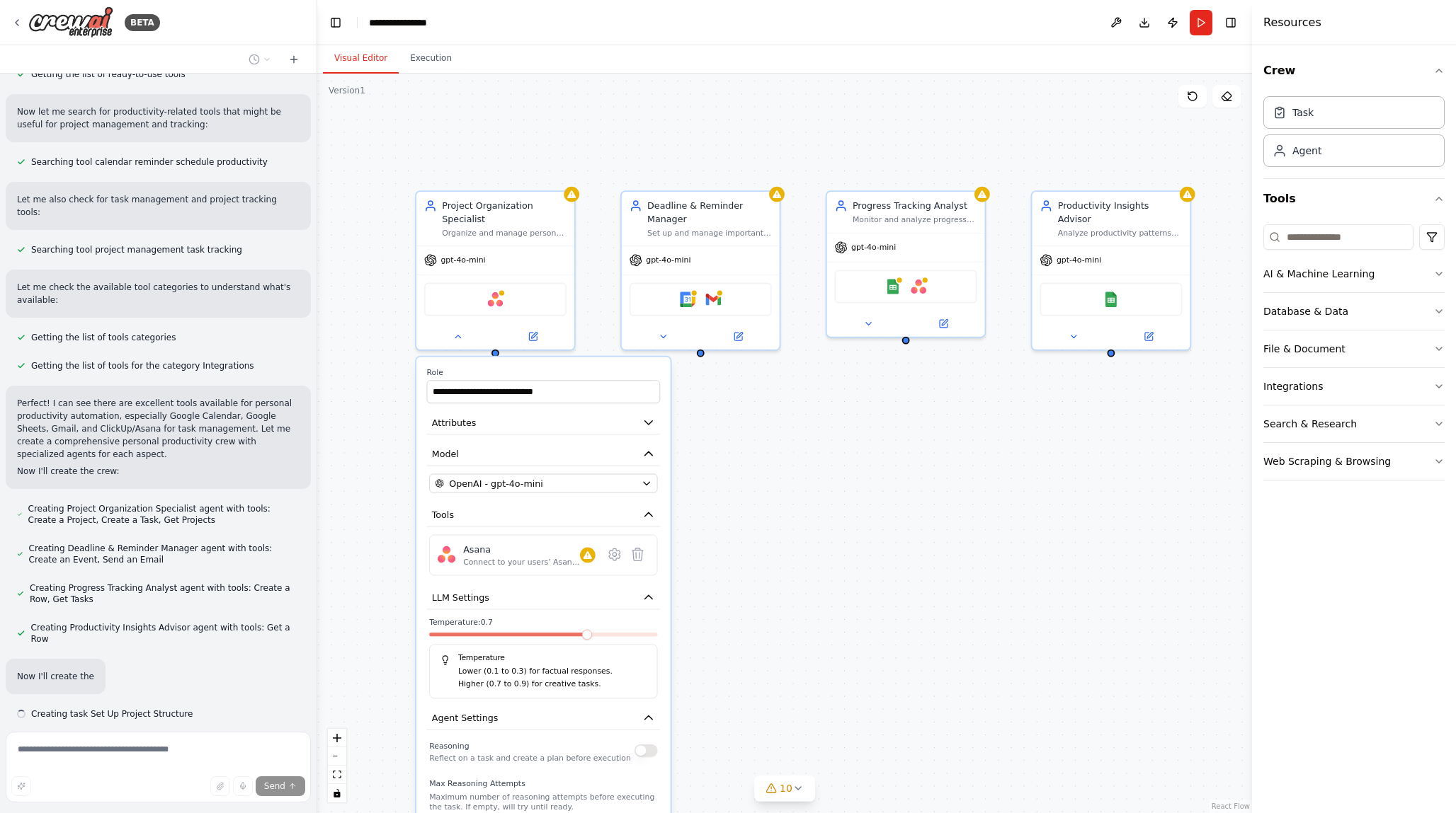
scroll to position [225, 0]
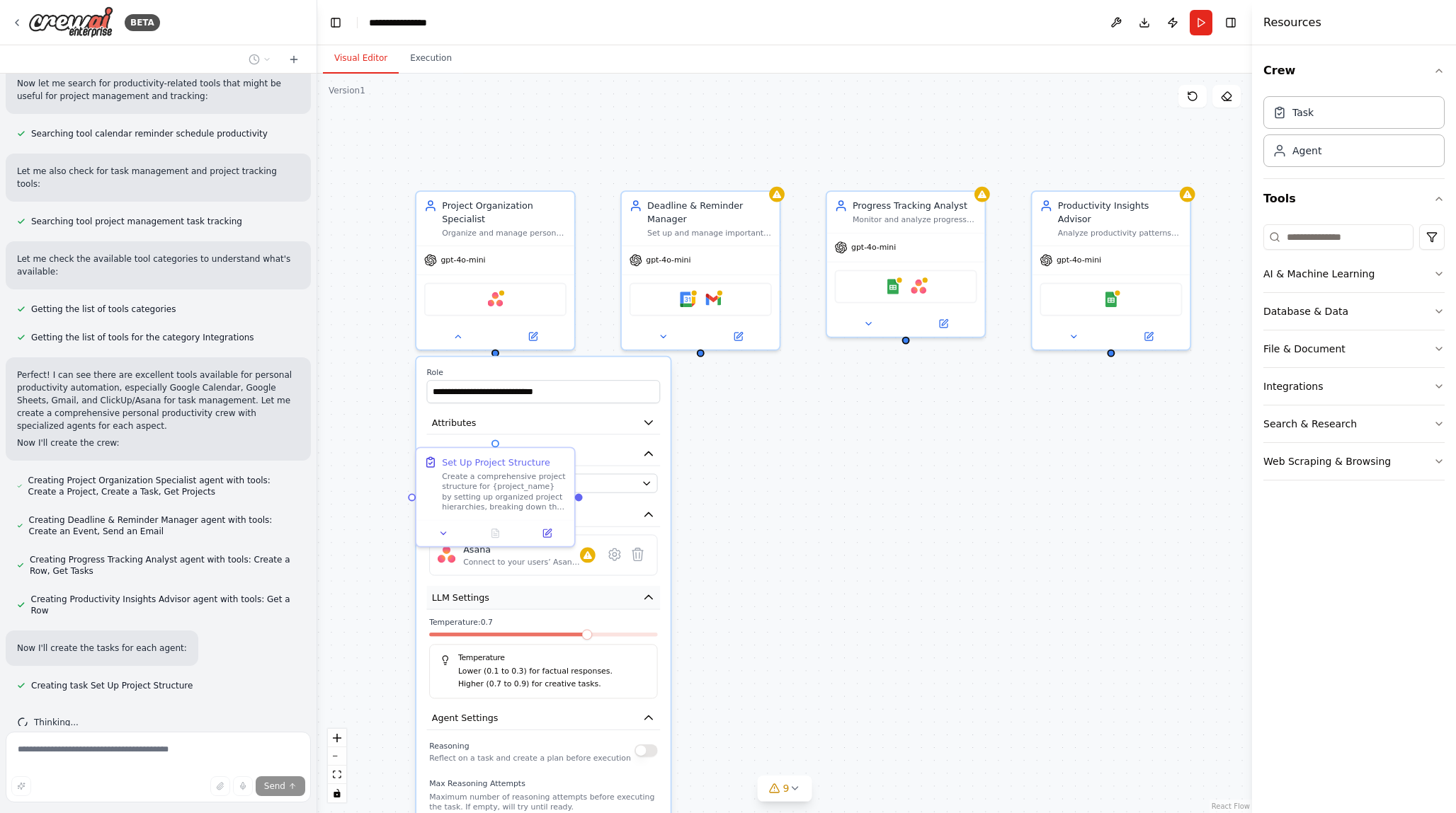
click at [647, 601] on icon "button" at bounding box center [649, 597] width 13 height 13
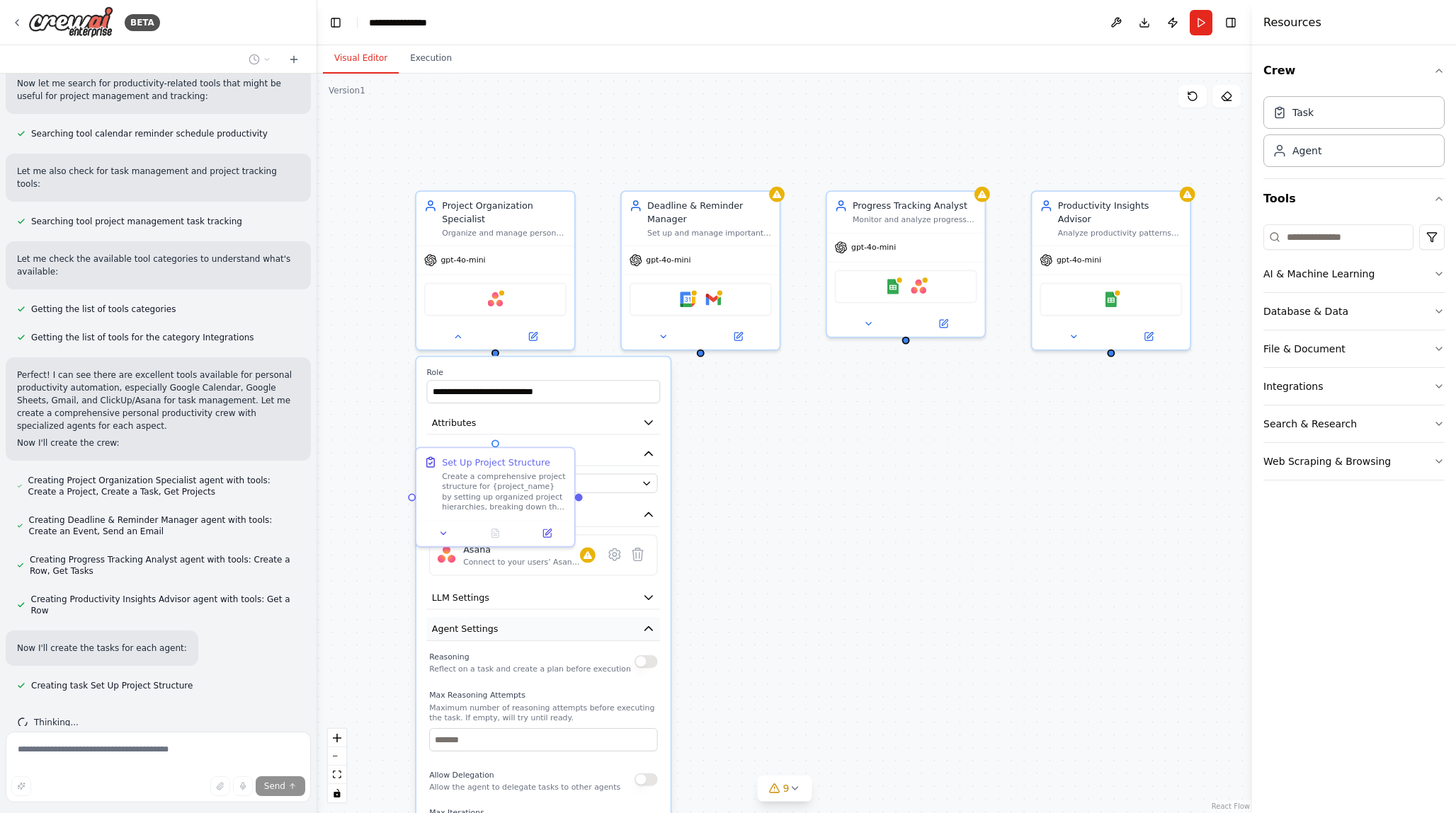
click at [649, 625] on icon "button" at bounding box center [649, 629] width 13 height 13
click at [643, 656] on icon "button" at bounding box center [649, 660] width 13 height 13
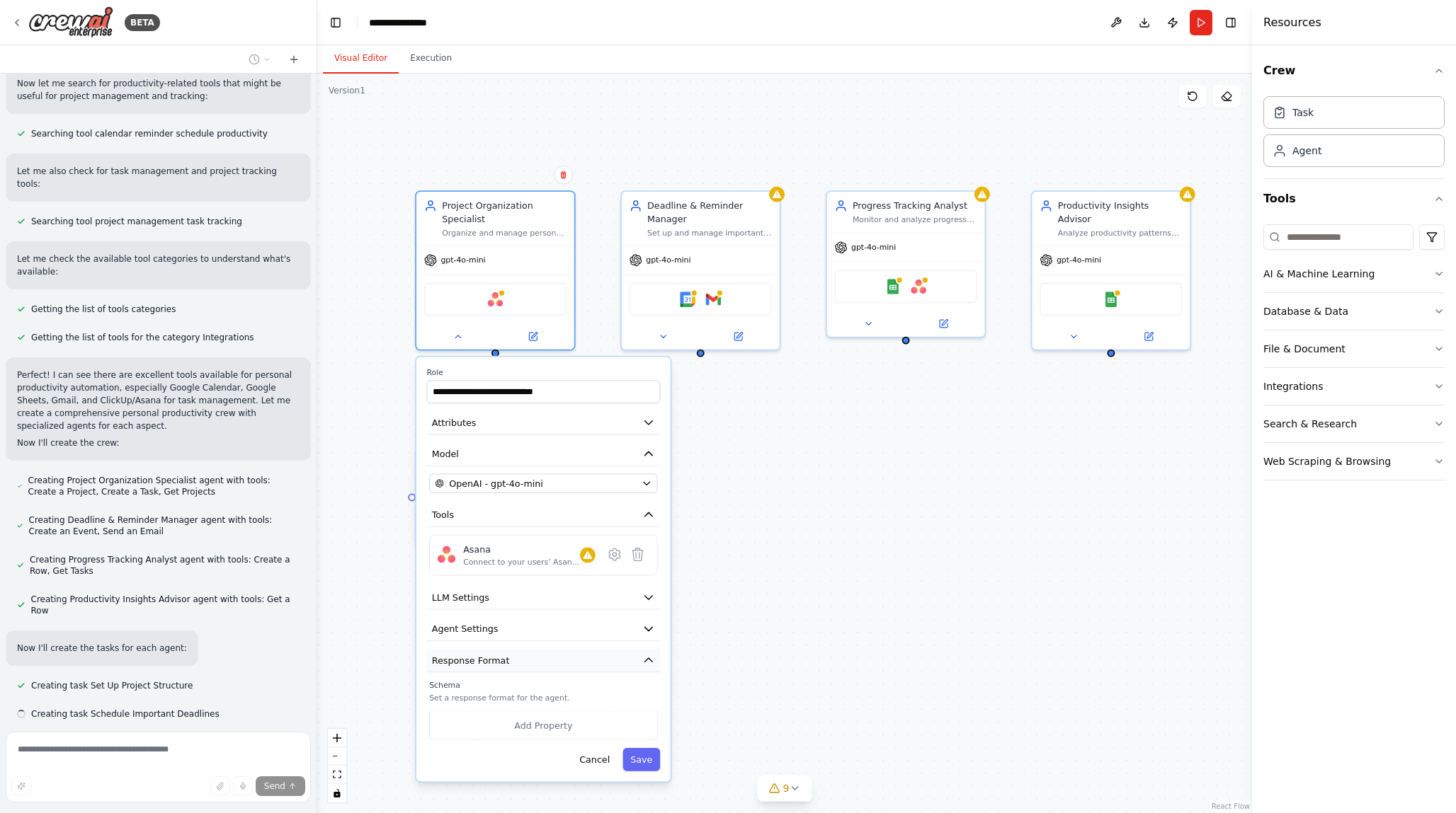
scroll to position [253, 0]
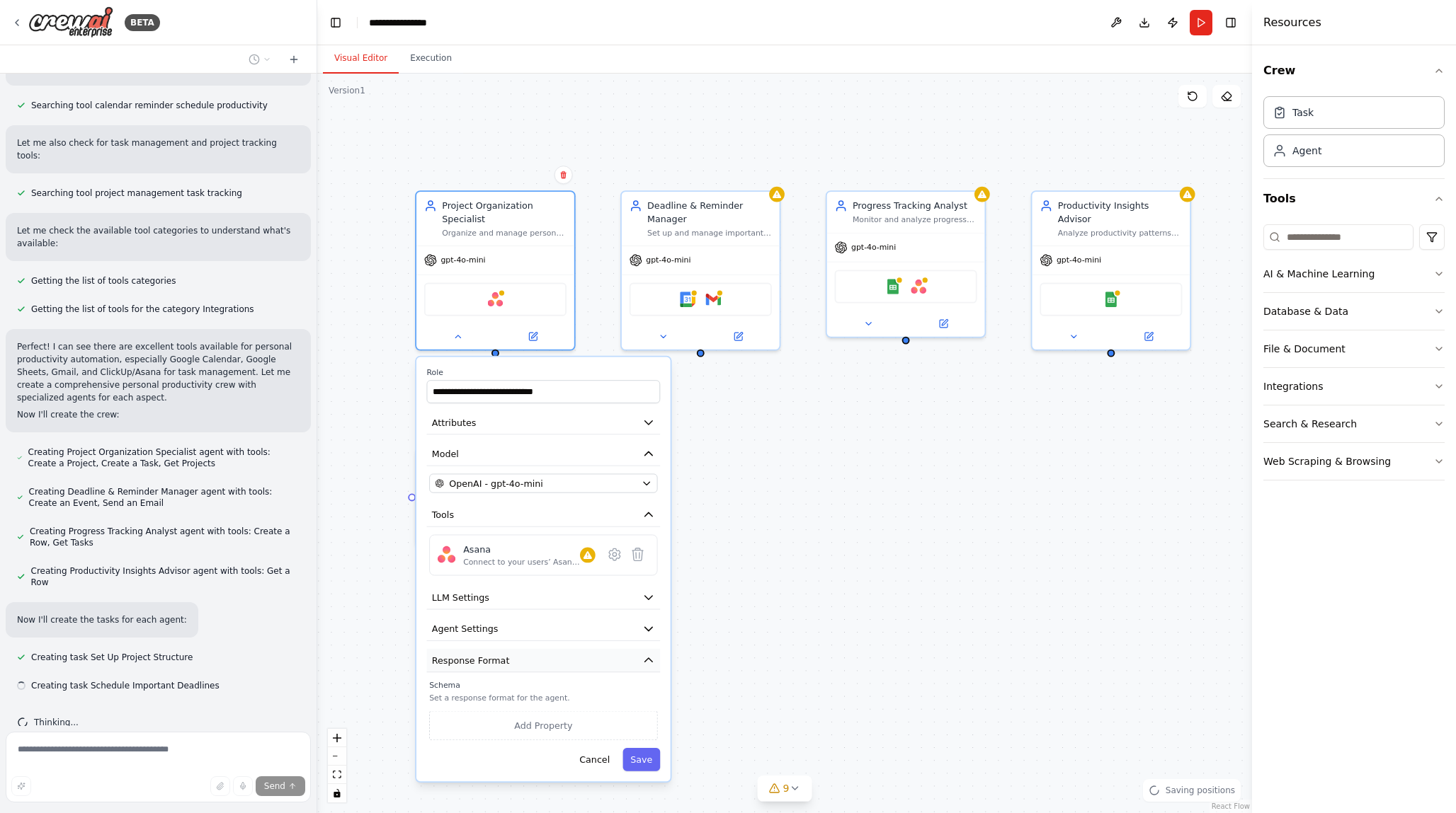
click at [643, 656] on icon "button" at bounding box center [649, 660] width 13 height 13
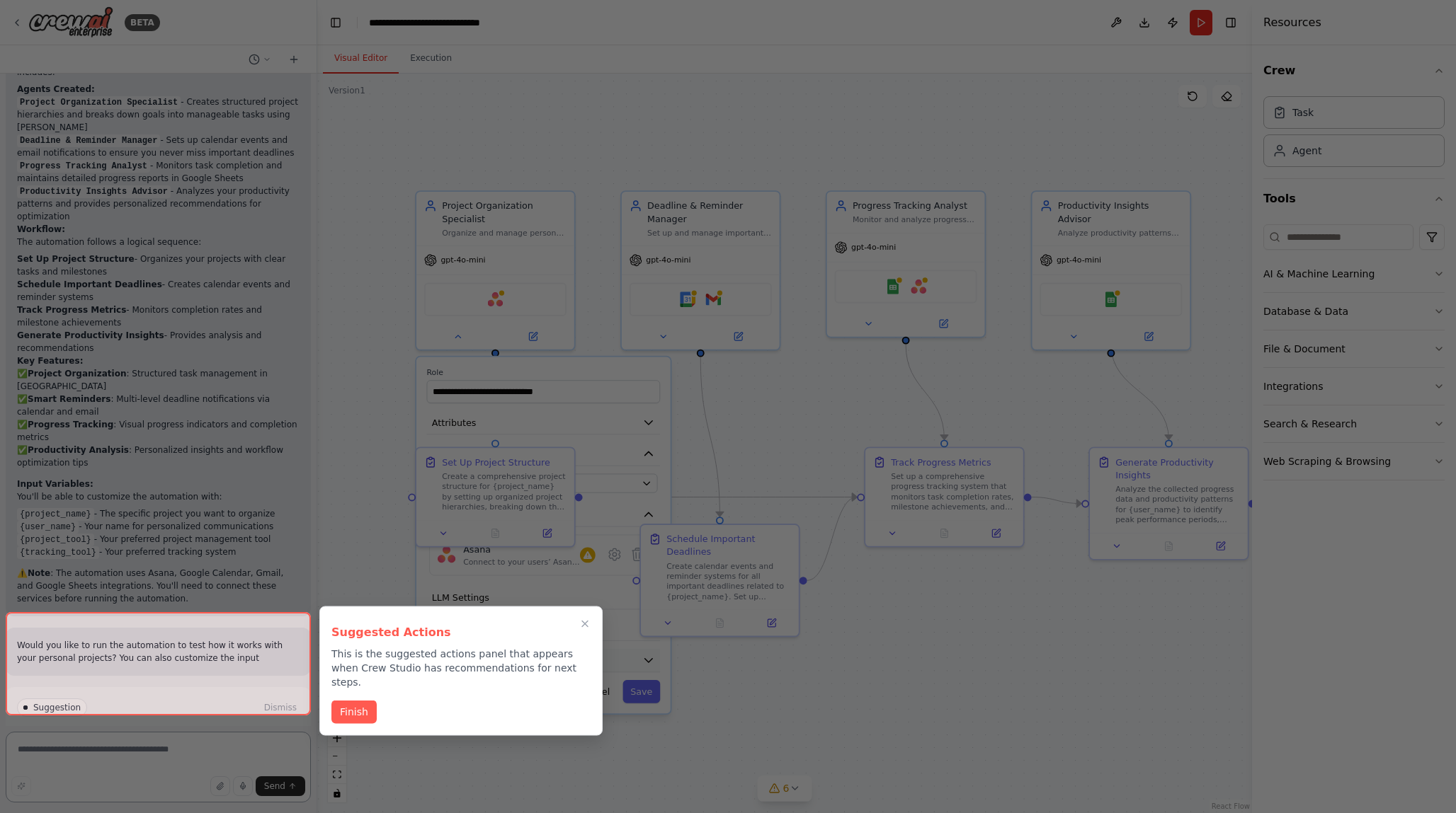
scroll to position [1115, 0]
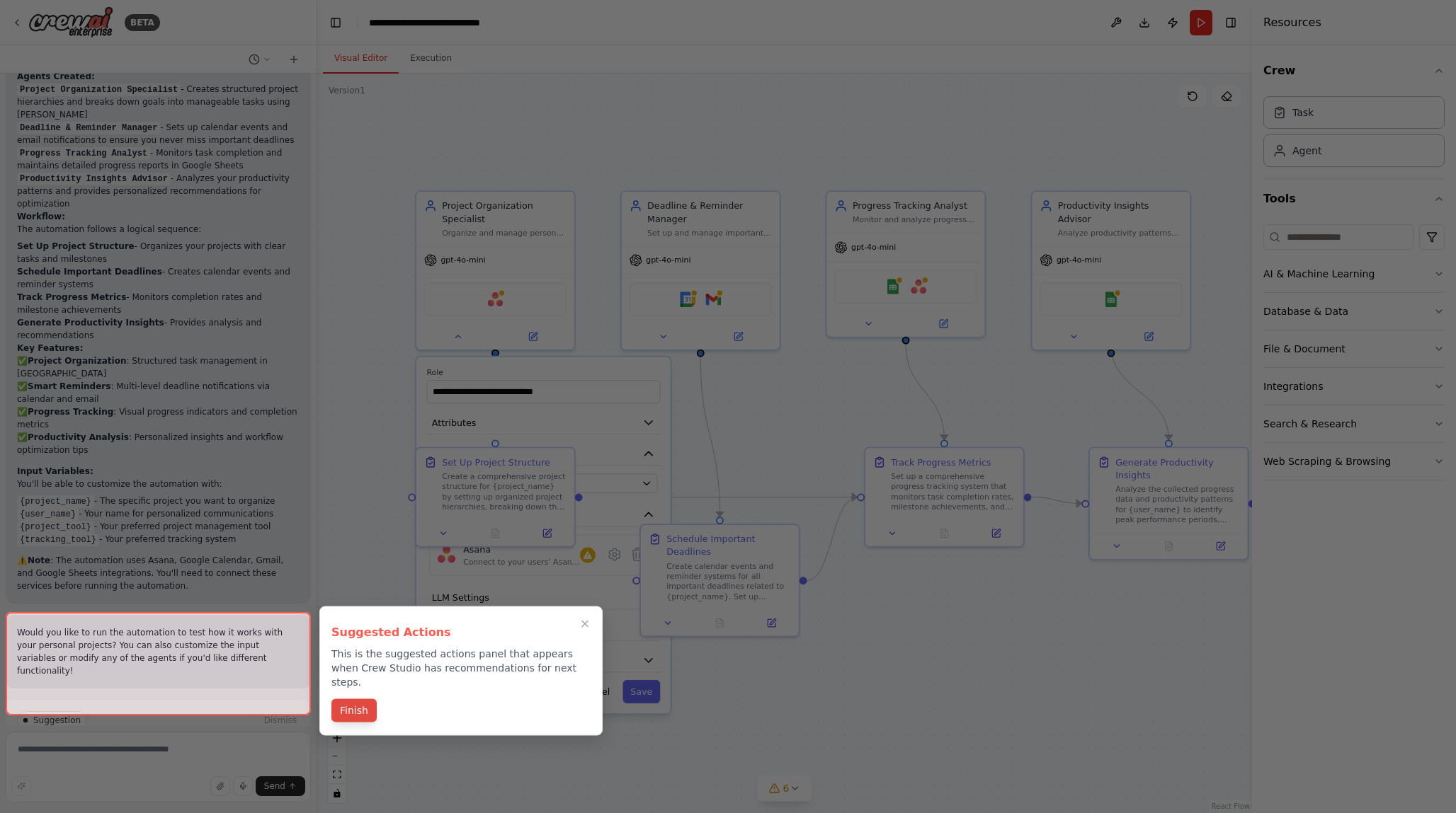
click at [364, 700] on button "Finish" at bounding box center [353, 711] width 45 height 23
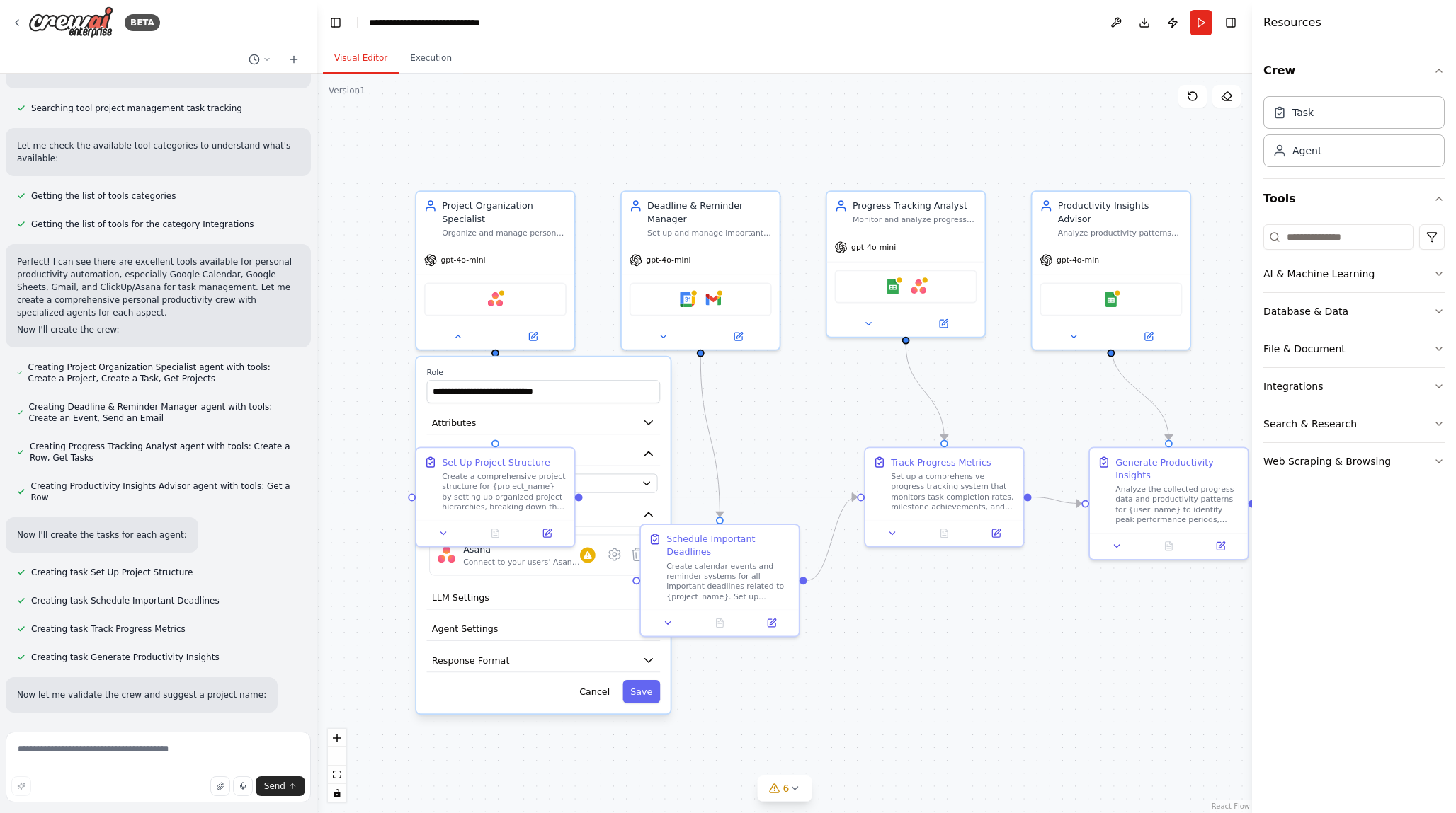
scroll to position [310, 0]
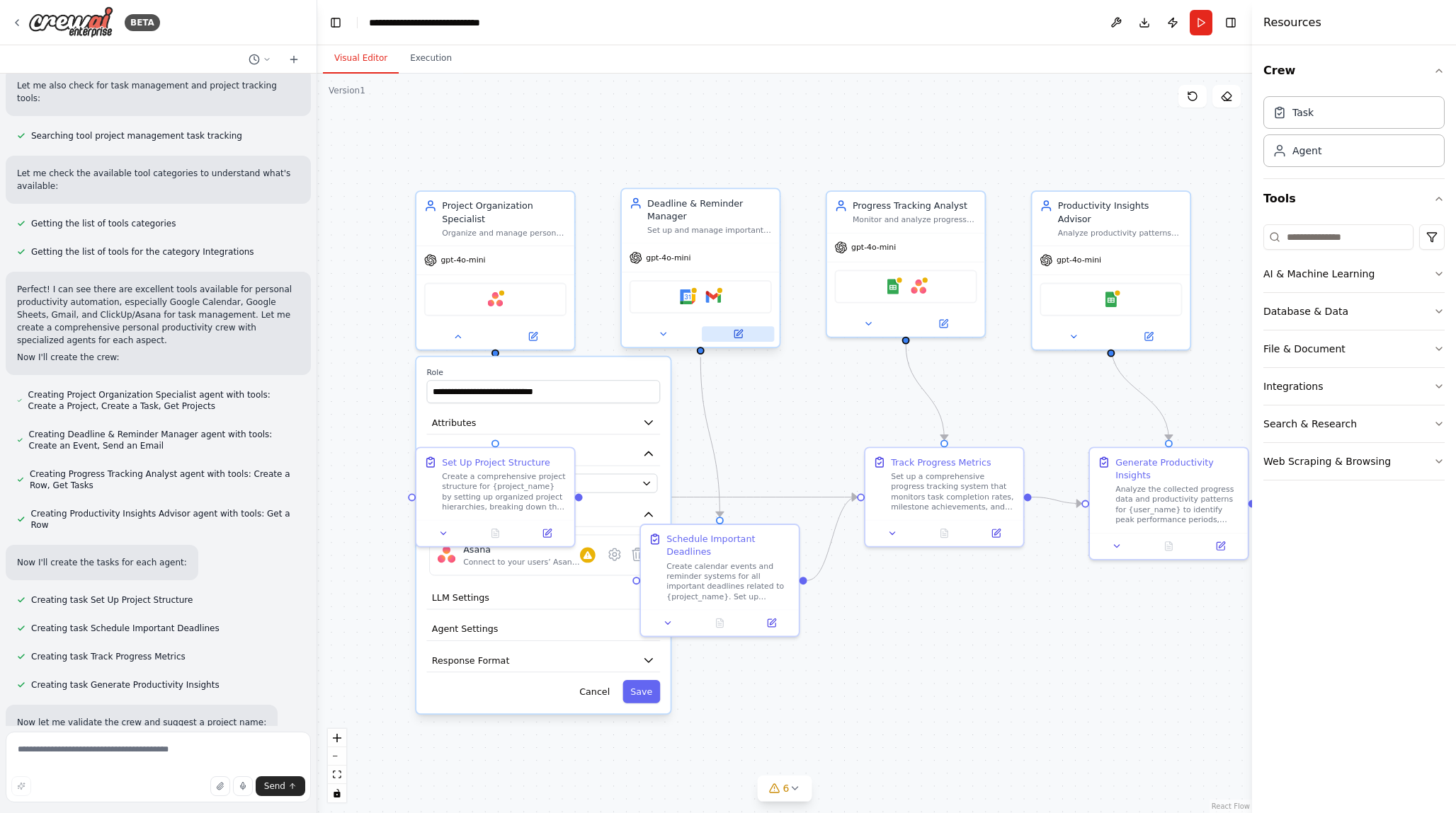
click at [744, 335] on button at bounding box center [738, 334] width 72 height 15
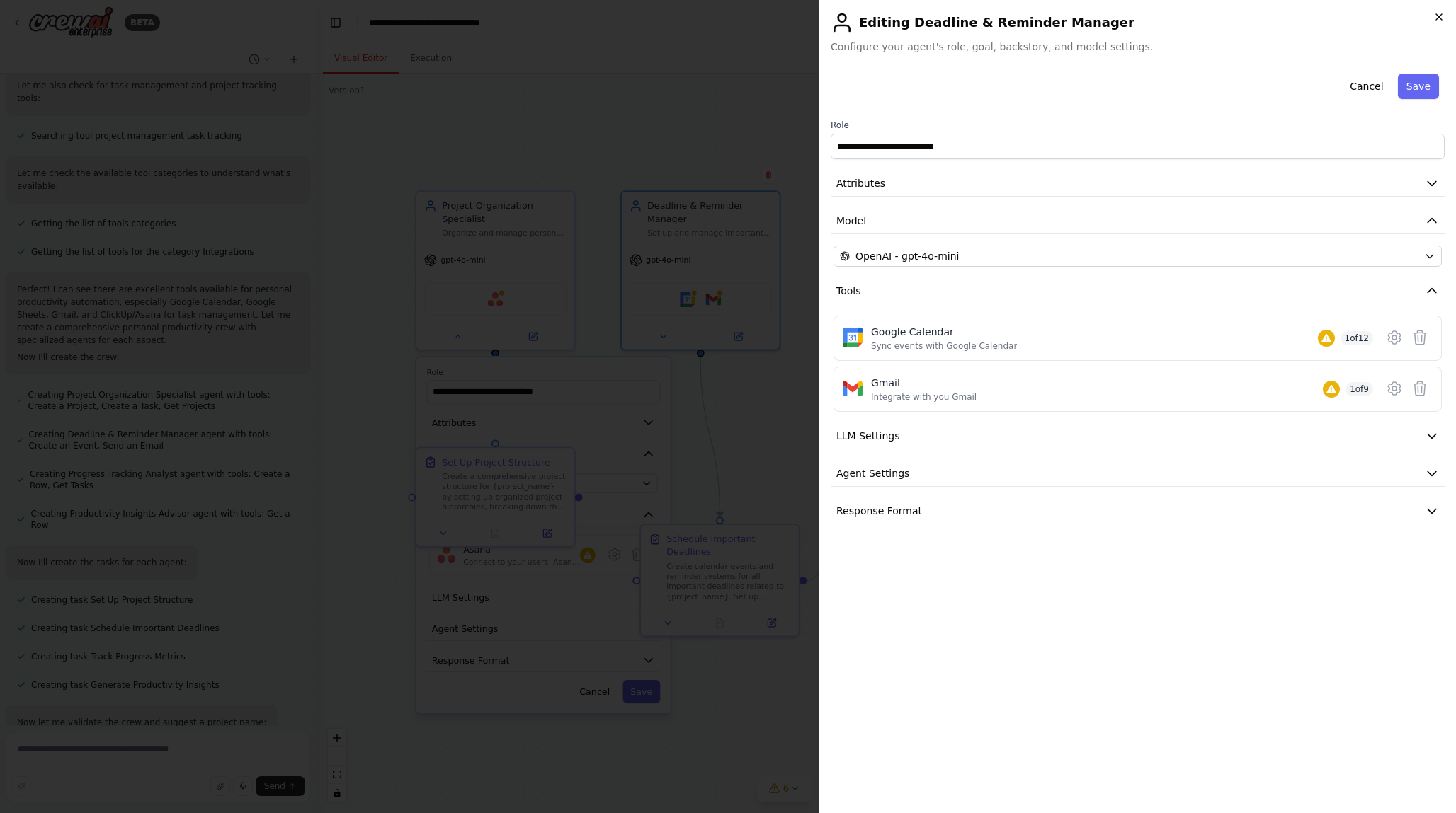
click at [1441, 14] on icon "button" at bounding box center [1438, 16] width 5 height 5
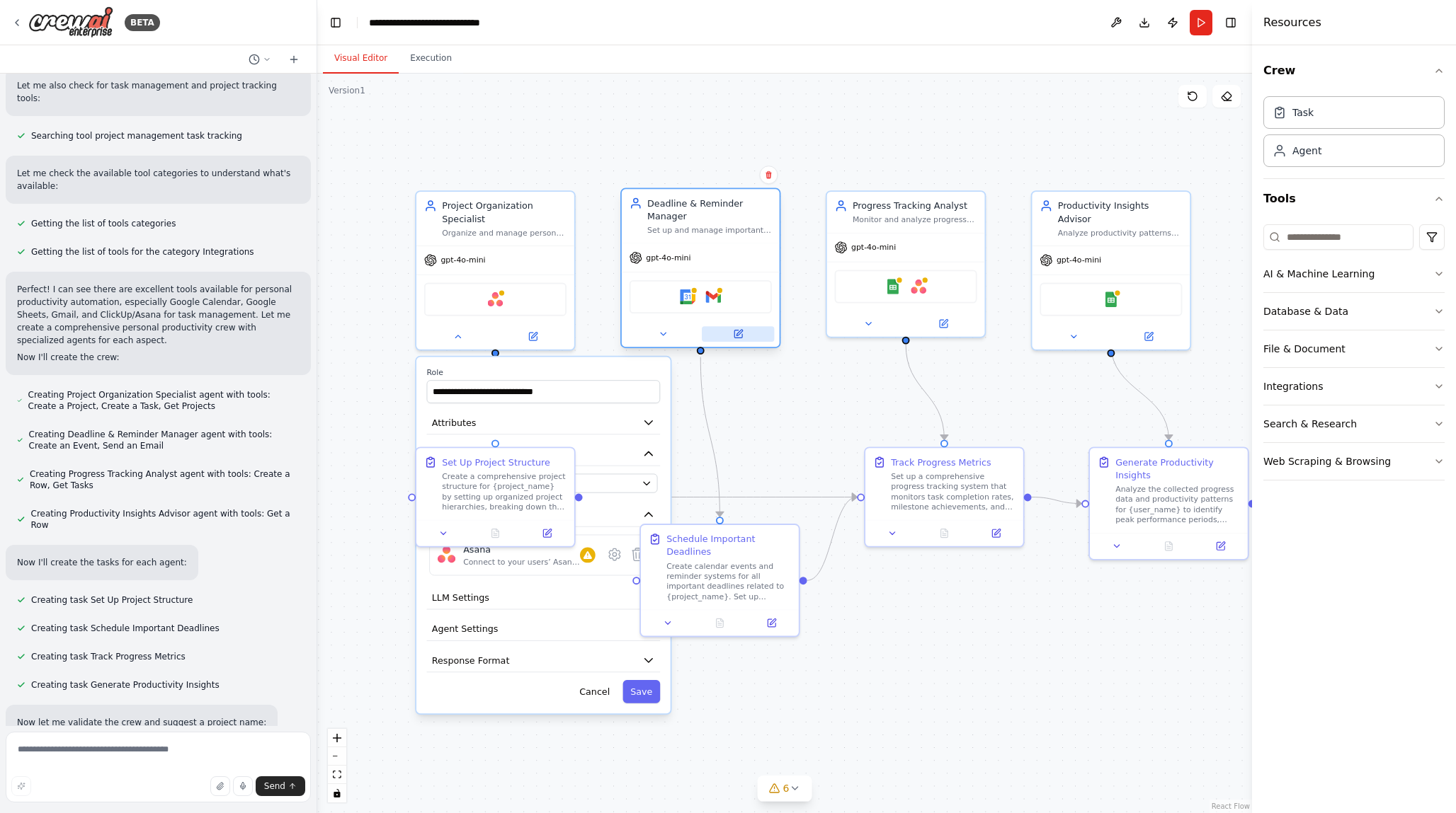
click at [743, 336] on button at bounding box center [738, 334] width 72 height 15
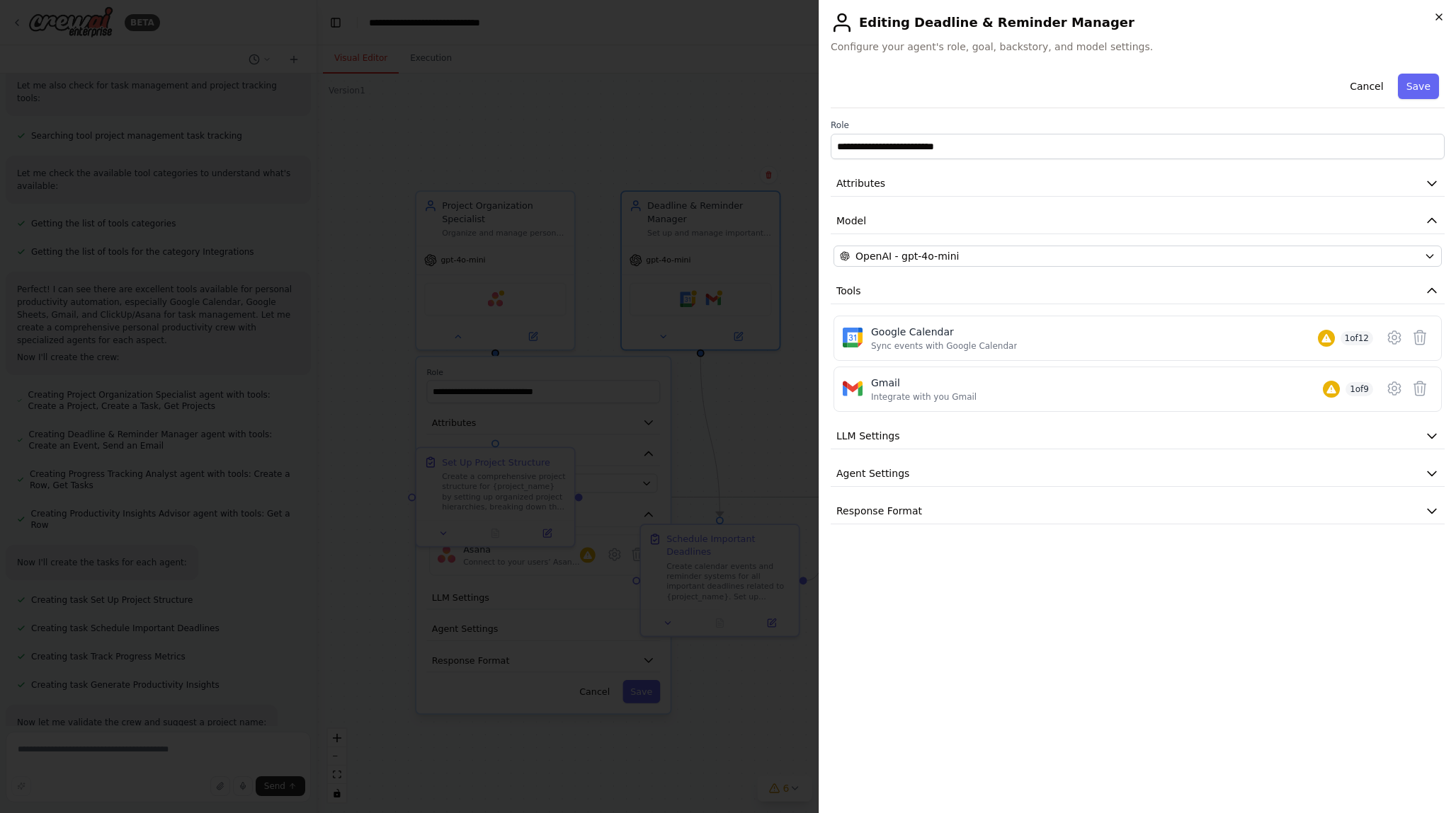
click at [1441, 14] on icon "button" at bounding box center [1438, 16] width 5 height 5
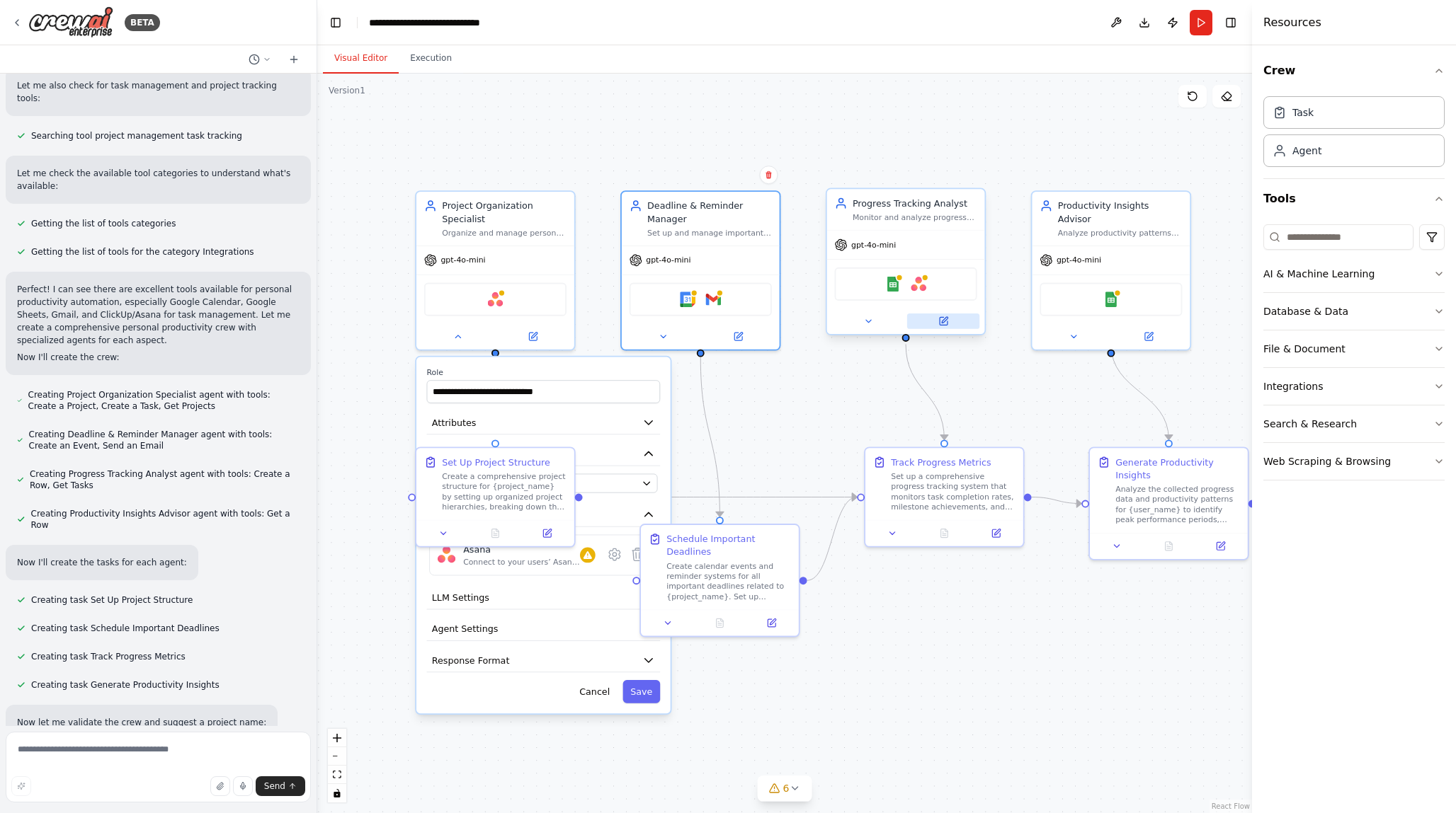
click at [943, 324] on icon at bounding box center [944, 321] width 8 height 8
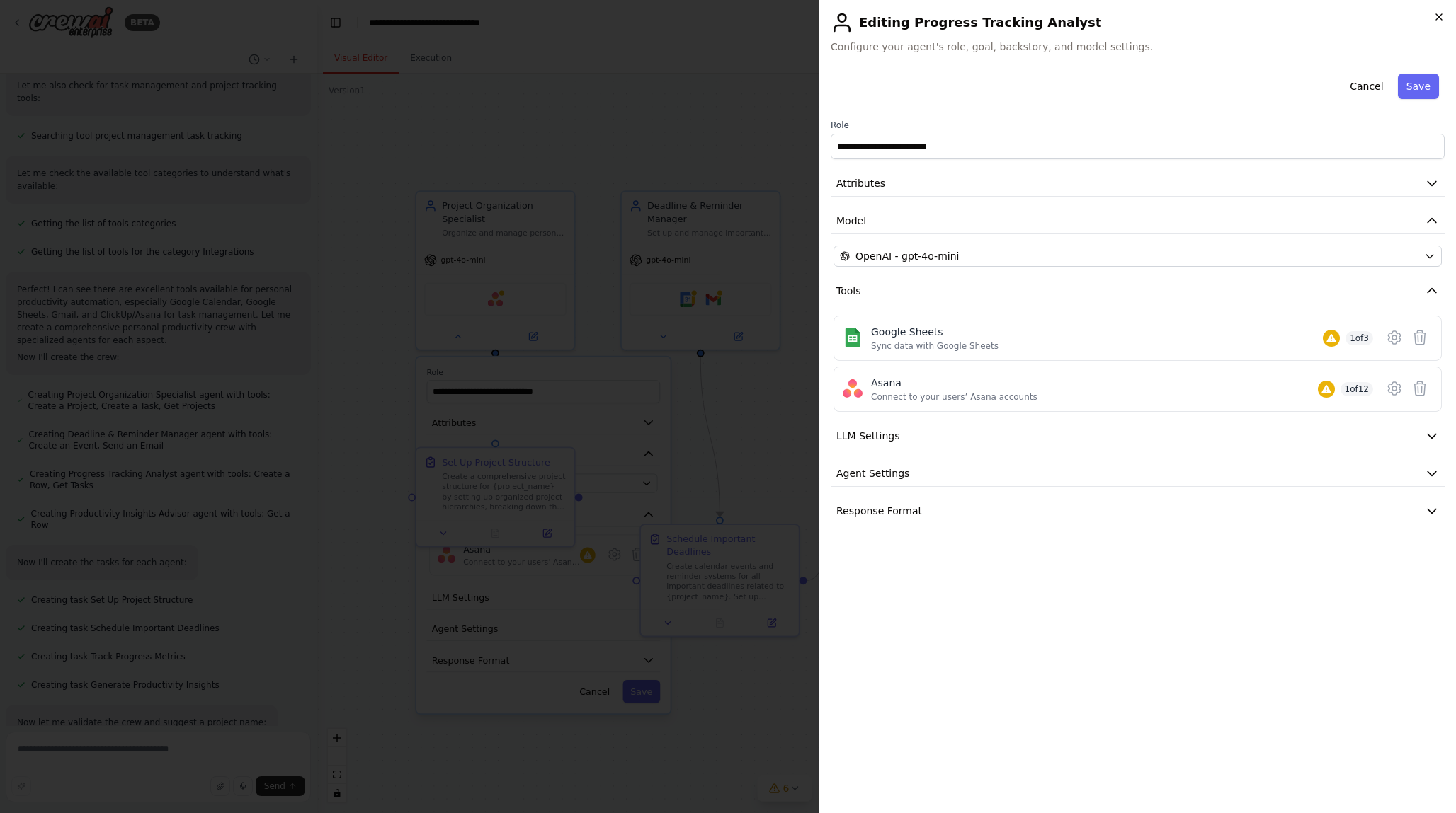
click at [1441, 13] on icon "button" at bounding box center [1438, 17] width 12 height 11
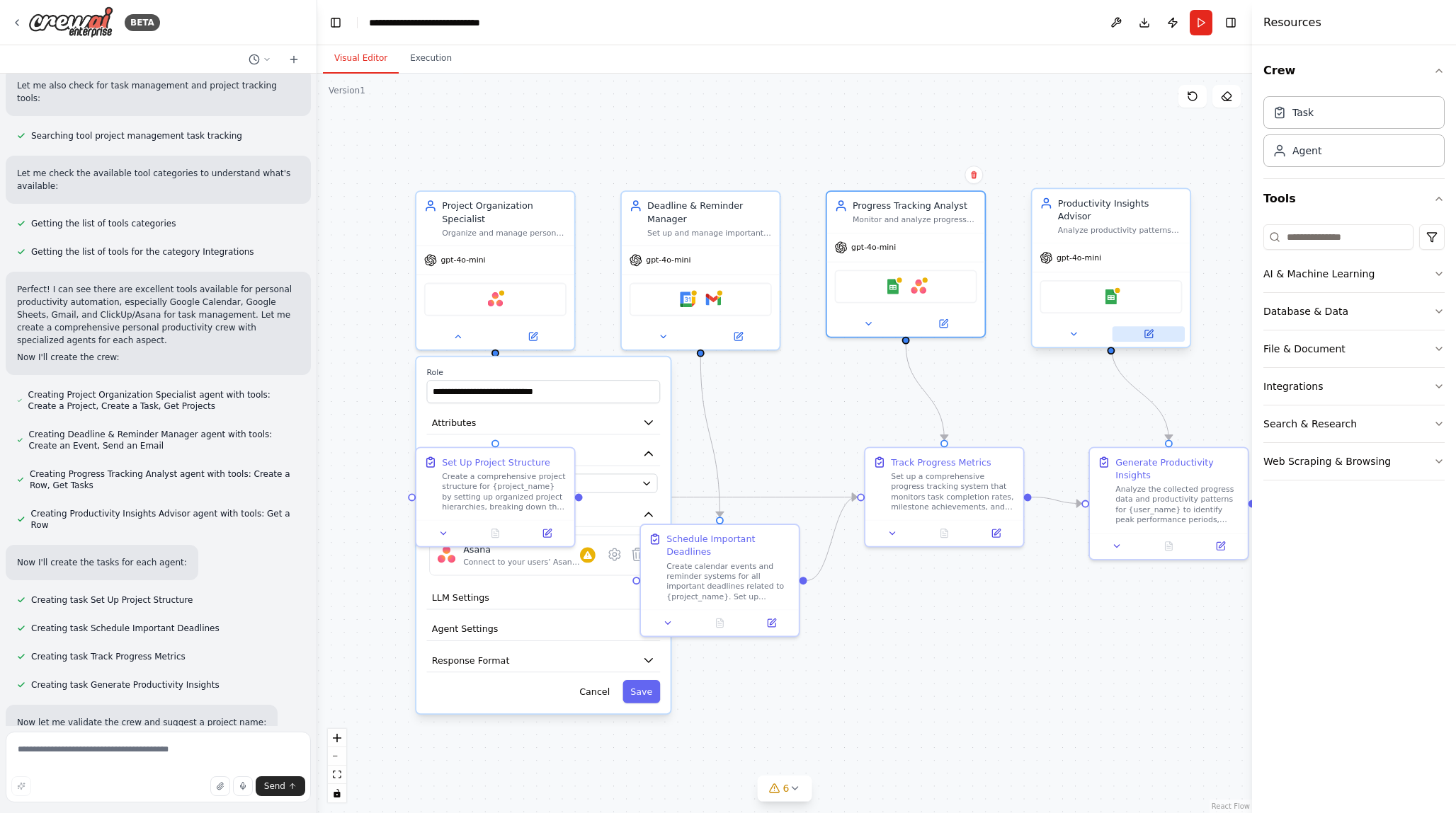
click at [1143, 328] on button at bounding box center [1149, 334] width 72 height 15
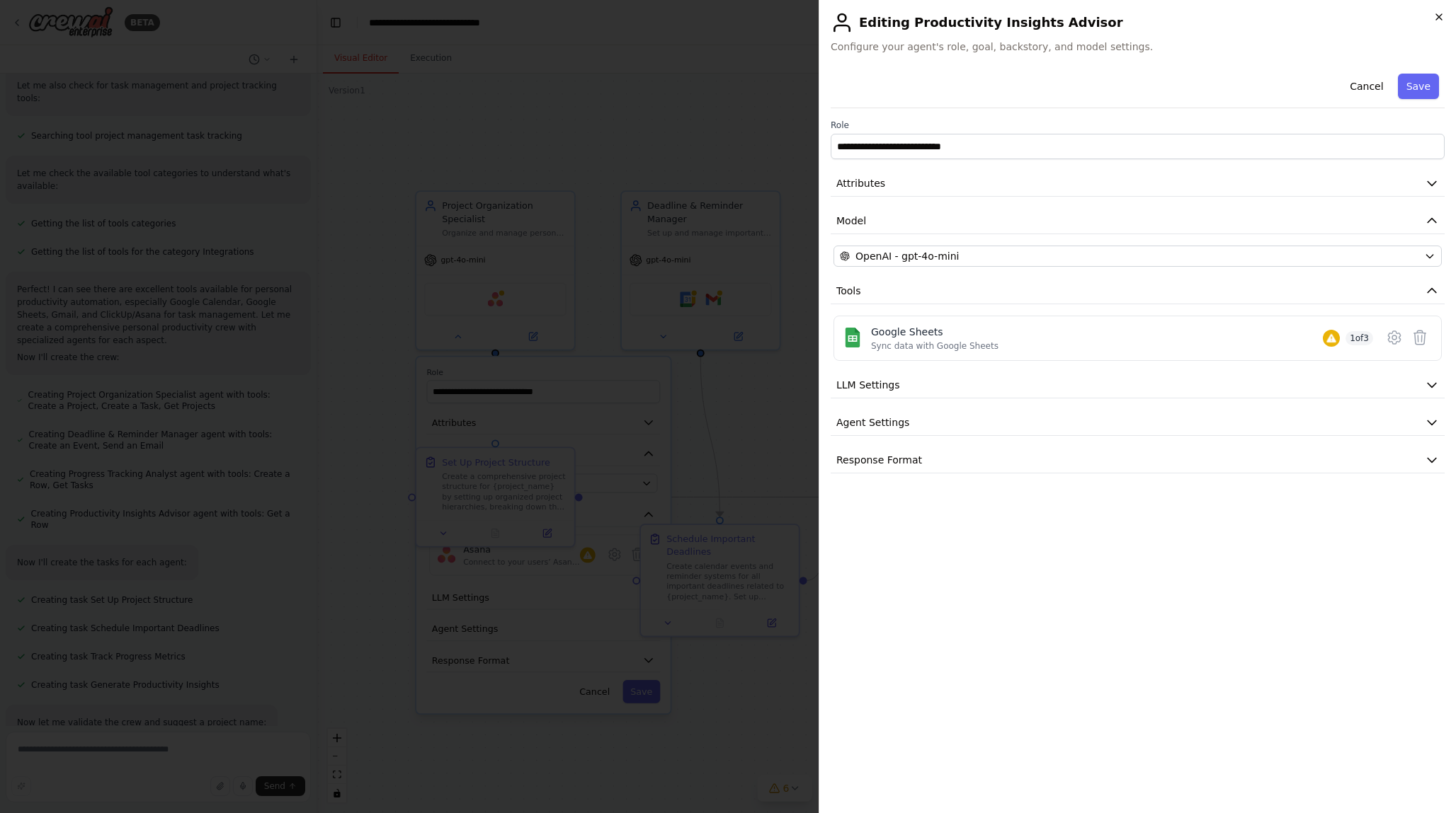
click at [1438, 15] on icon "button" at bounding box center [1438, 16] width 5 height 5
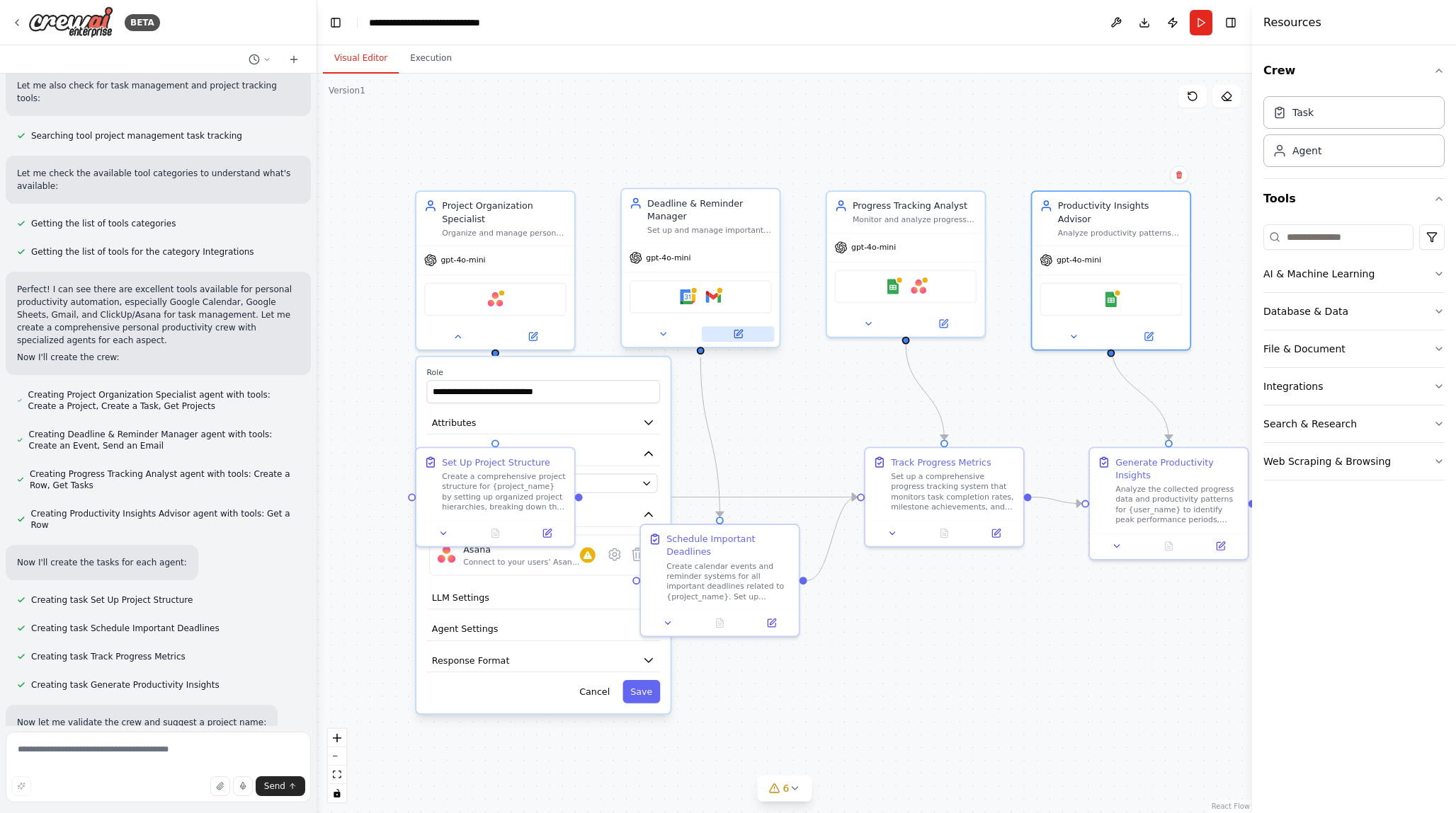
click at [738, 340] on button at bounding box center [738, 334] width 72 height 15
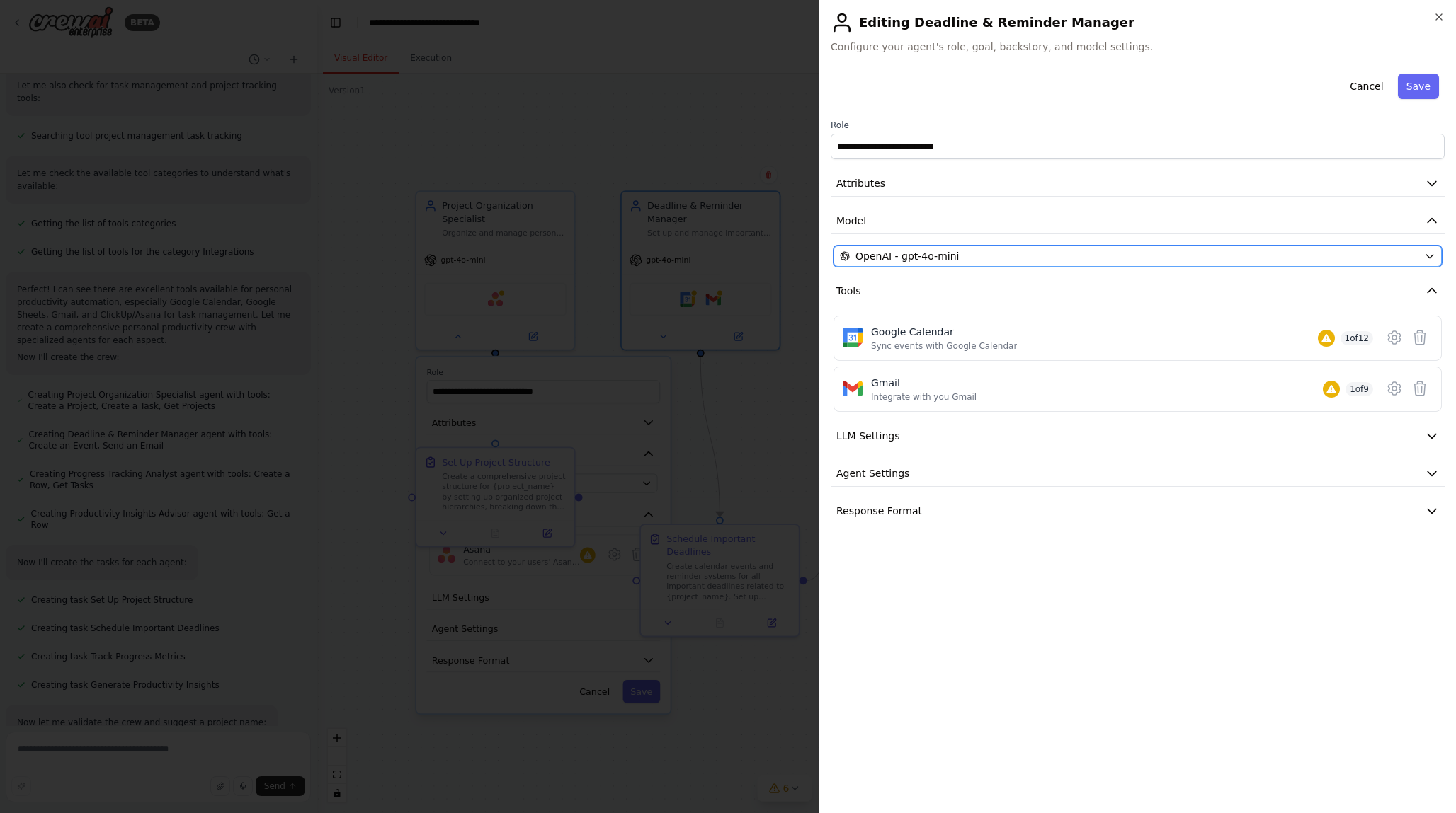
click at [1034, 257] on div "OpenAI - gpt-4o-mini" at bounding box center [1129, 256] width 579 height 14
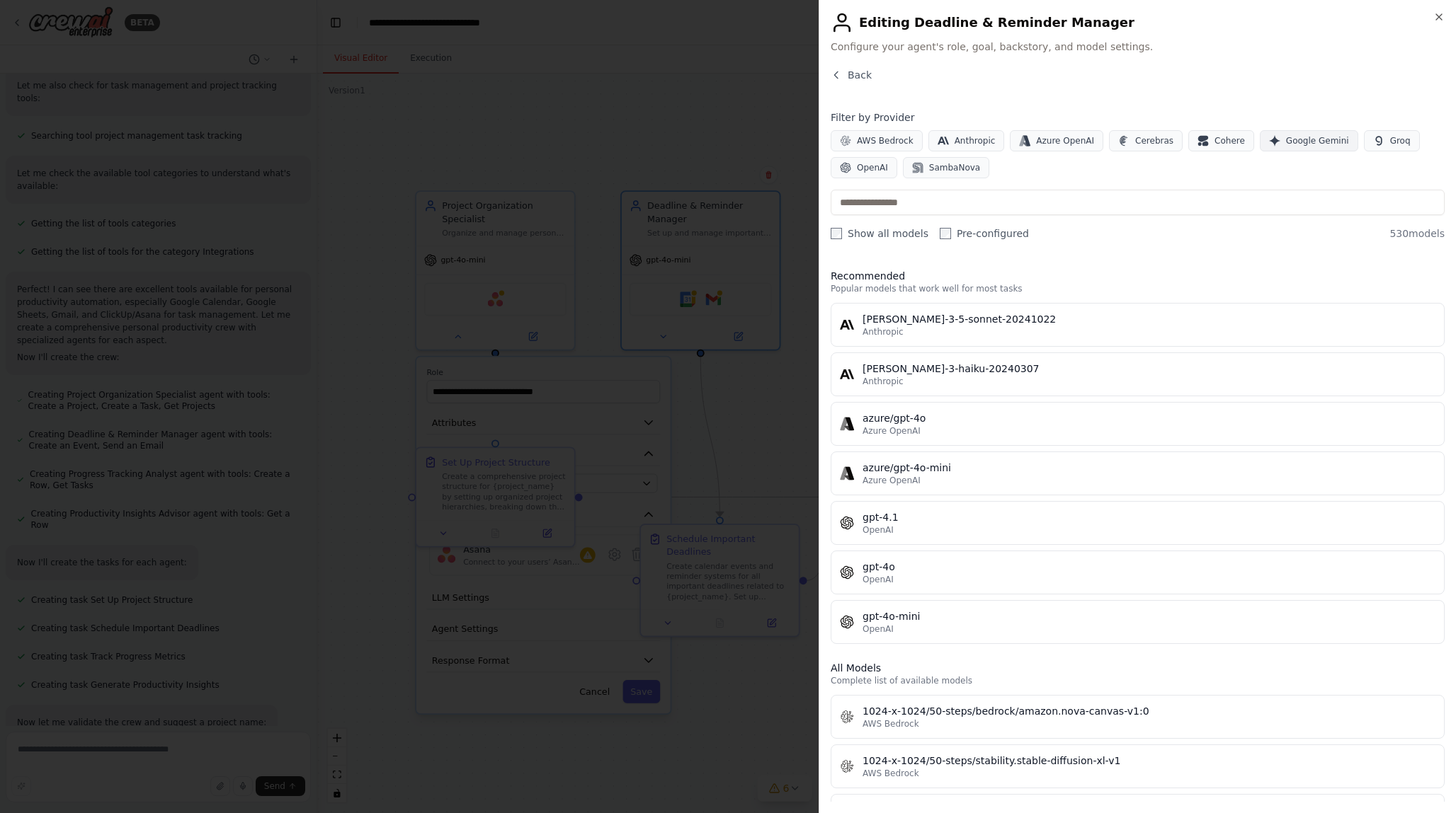
click at [1303, 139] on span "Google Gemini" at bounding box center [1317, 140] width 63 height 11
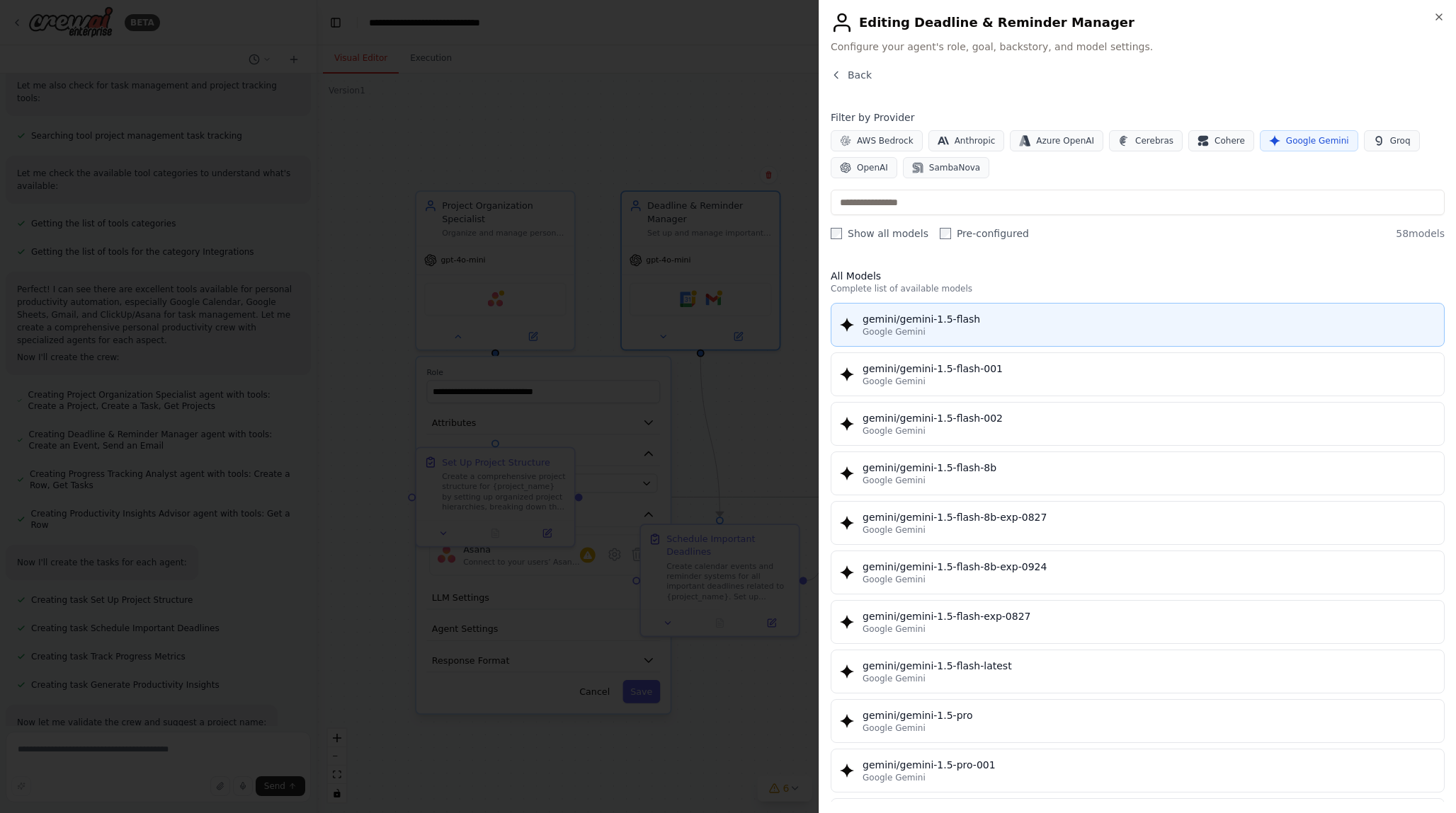
click at [965, 340] on button "gemini/gemini-1.5-flash Google Gemini" at bounding box center [1137, 324] width 614 height 44
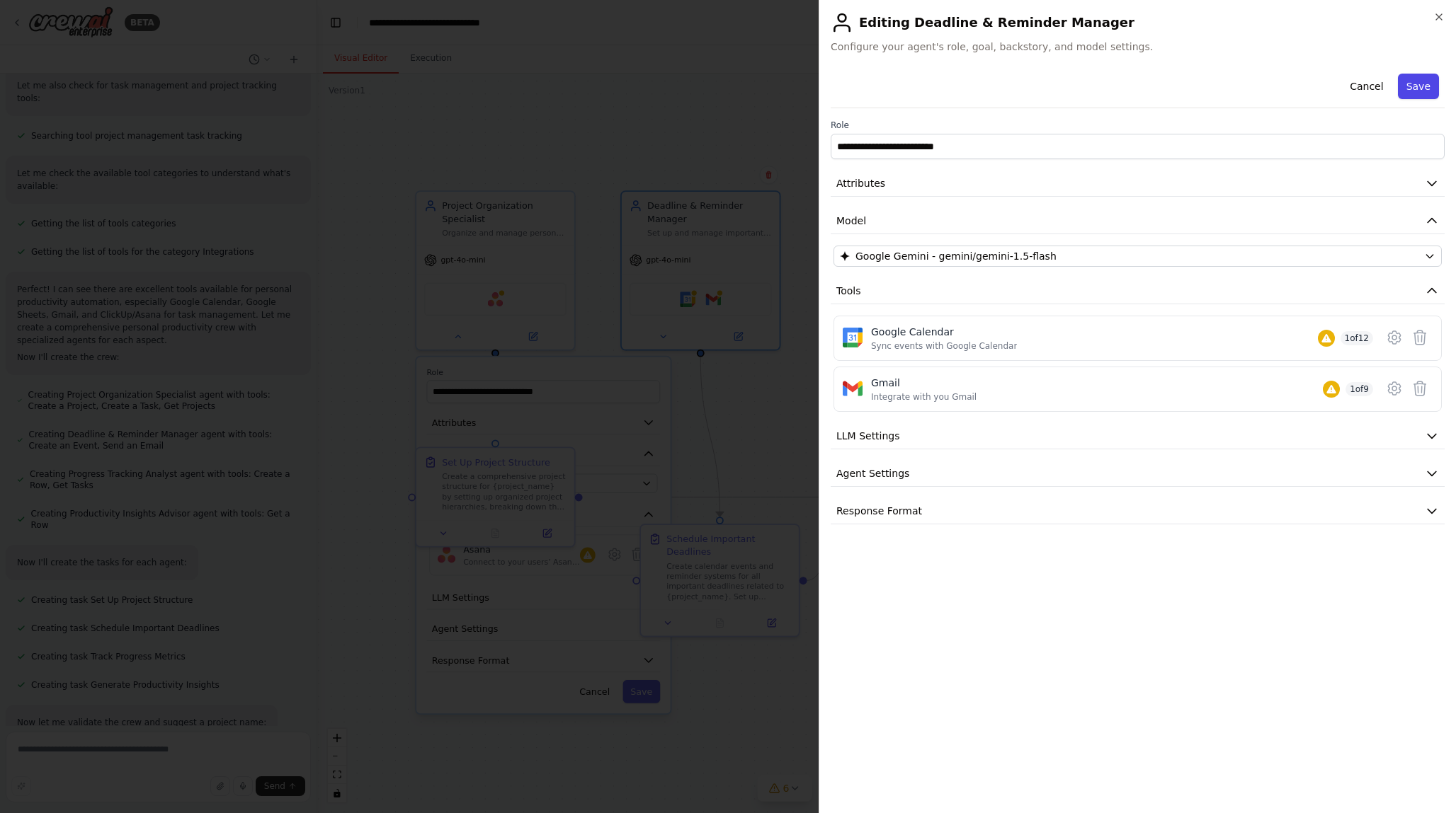
click at [1416, 74] on button "Save" at bounding box center [1418, 86] width 41 height 25
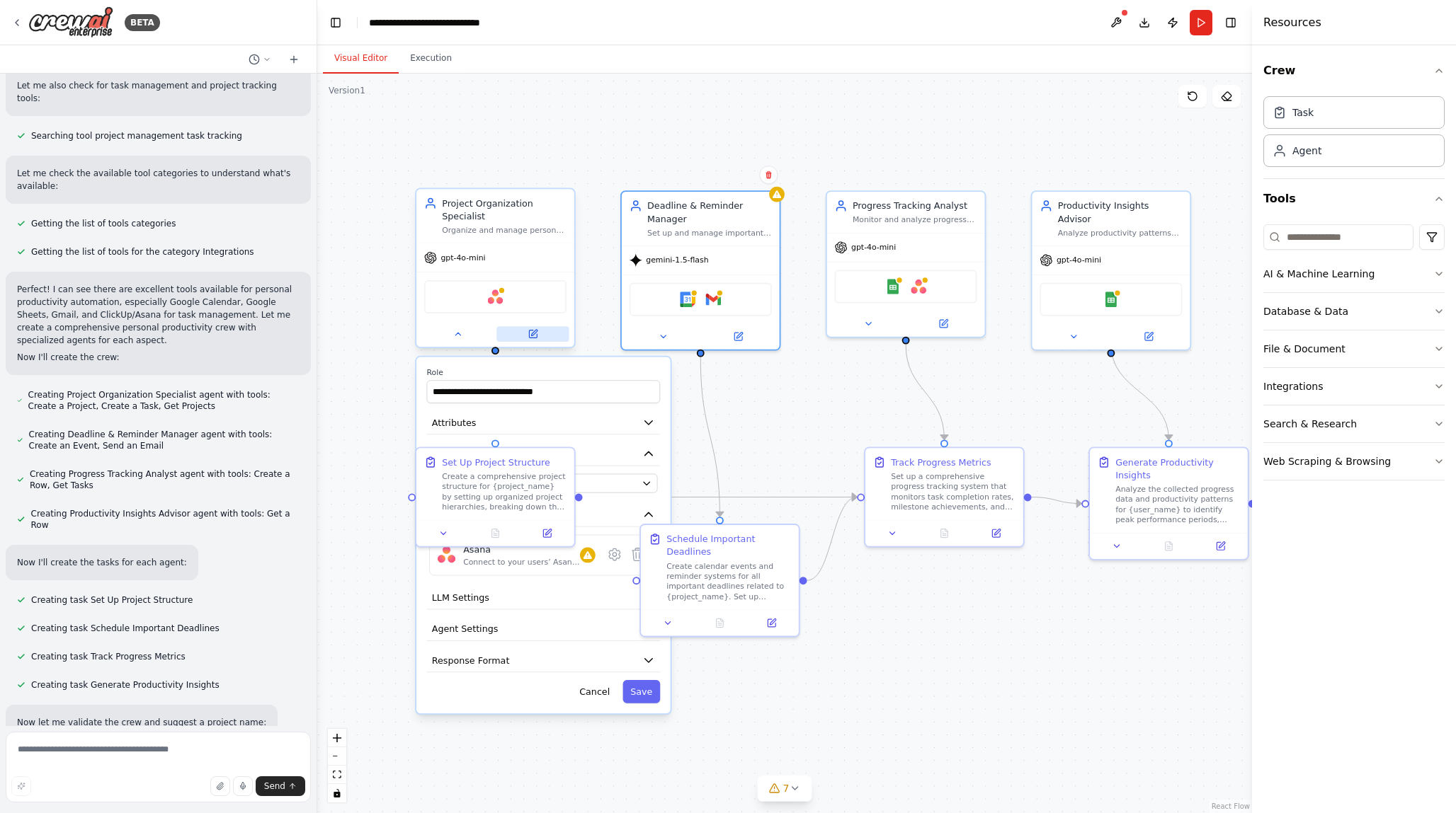
click at [533, 336] on icon at bounding box center [533, 334] width 8 height 8
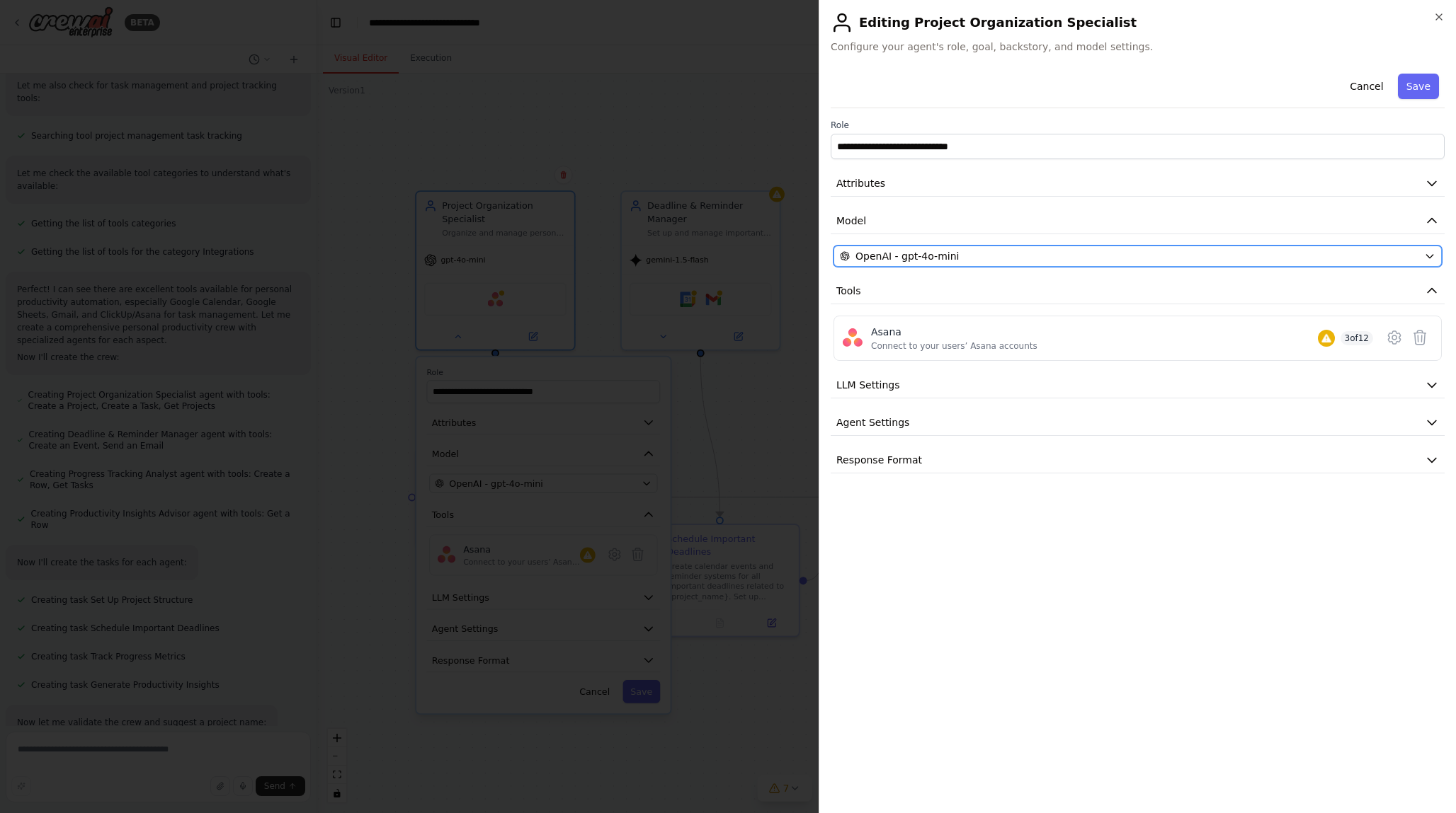
click at [1053, 254] on div "OpenAI - gpt-4o-mini" at bounding box center [1129, 256] width 579 height 14
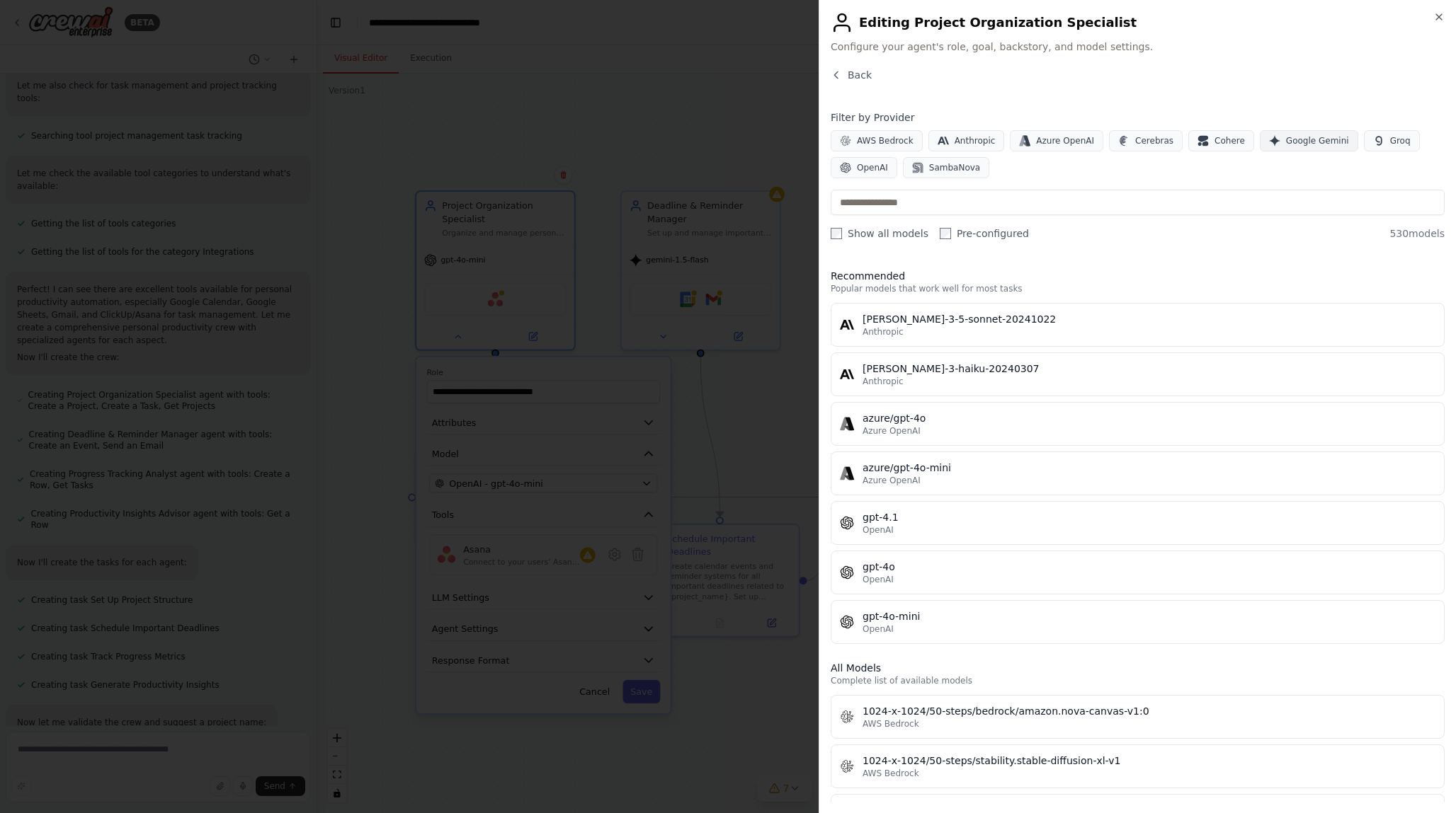
click at [1299, 136] on span "Google Gemini" at bounding box center [1317, 140] width 63 height 11
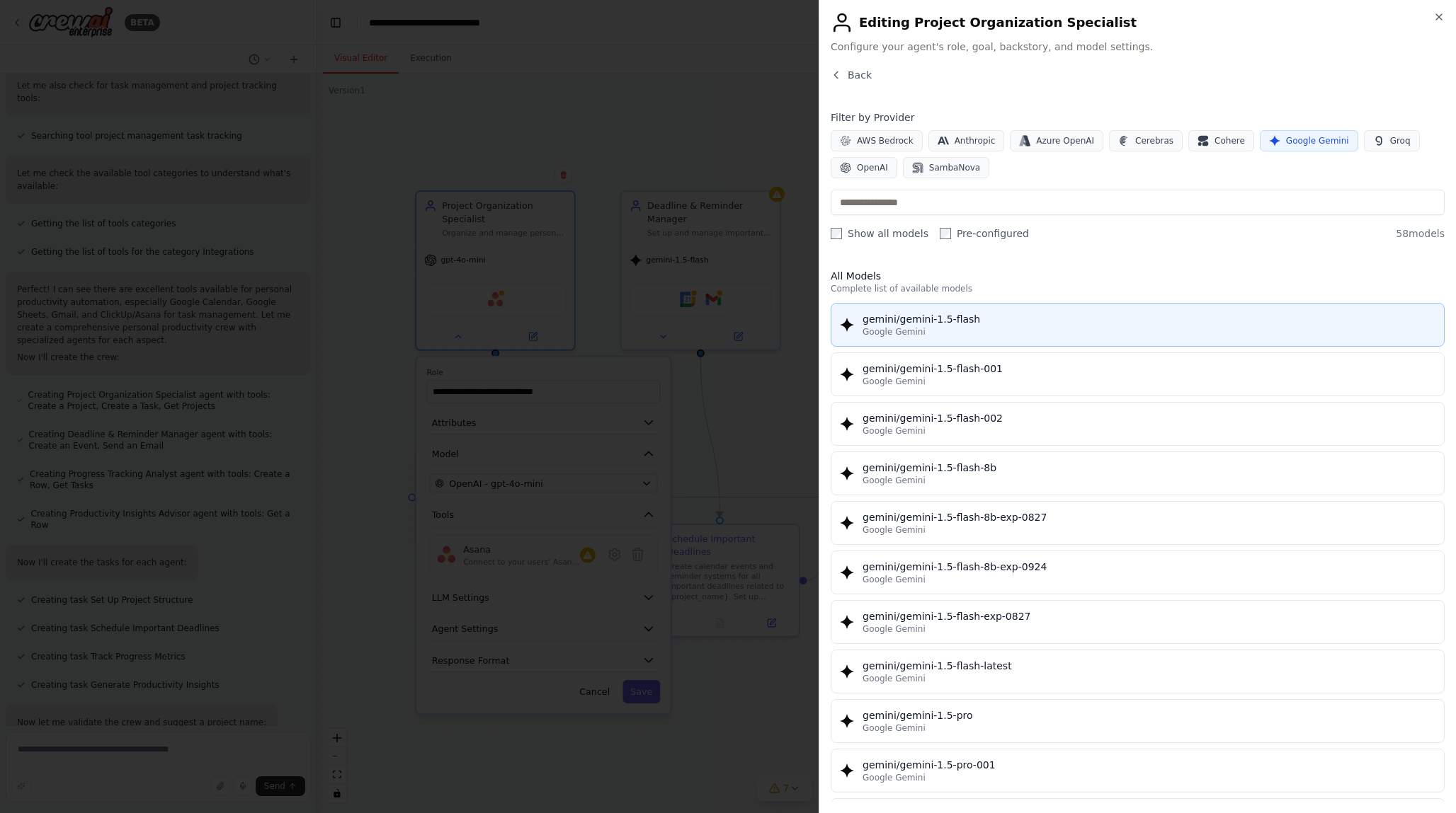
click at [975, 345] on button "gemini/gemini-1.5-flash Google Gemini" at bounding box center [1137, 324] width 614 height 44
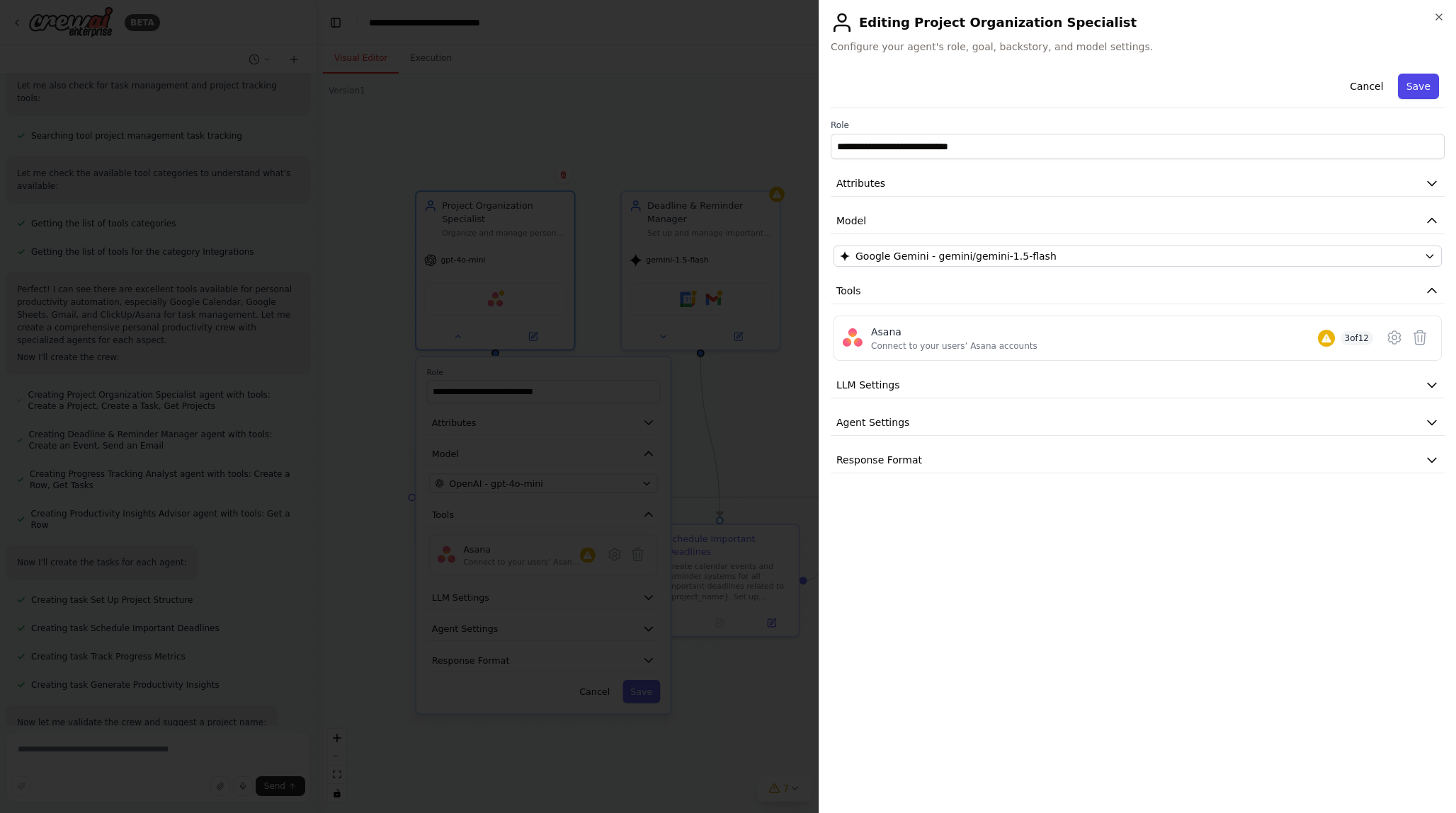
click at [1418, 81] on button "Save" at bounding box center [1418, 86] width 41 height 25
